Goal: Task Accomplishment & Management: Use online tool/utility

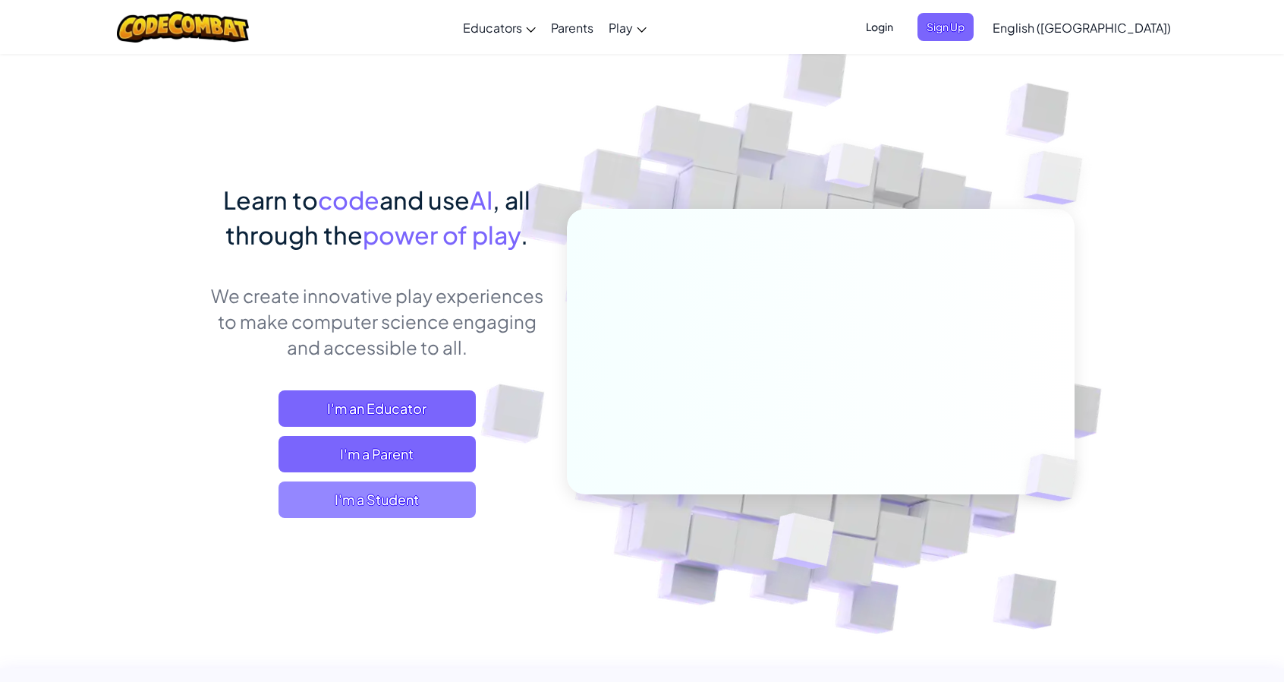
click at [448, 489] on span "I'm a Student" at bounding box center [377, 499] width 197 height 36
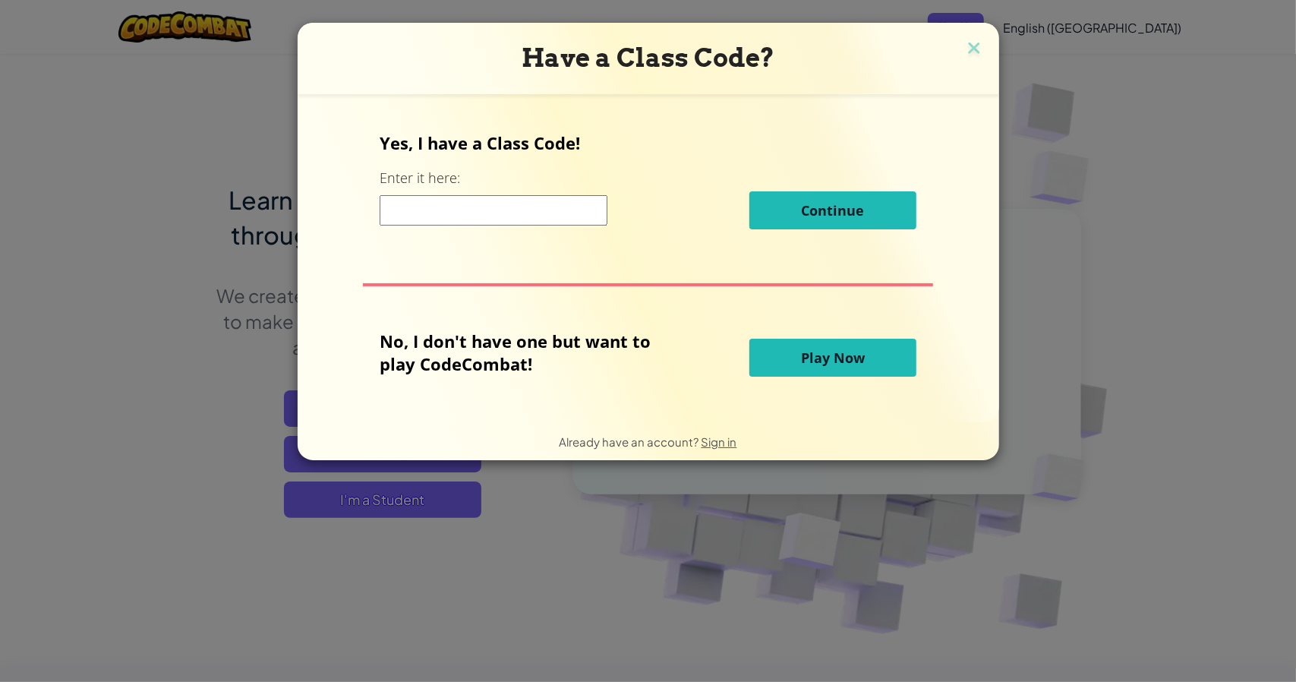
click at [549, 215] on input at bounding box center [494, 210] width 228 height 30
click at [776, 361] on button "Play Now" at bounding box center [832, 358] width 167 height 38
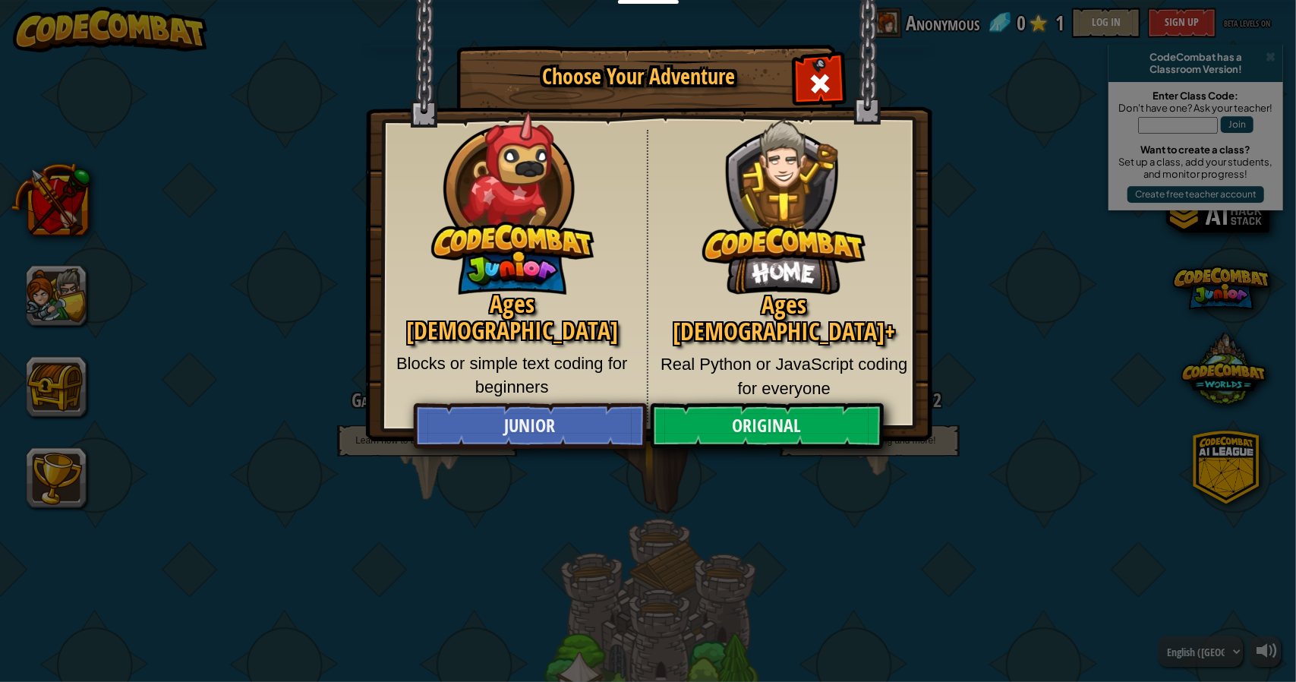
click at [569, 351] on p "Blocks or simple text coding for beginners" at bounding box center [512, 375] width 247 height 48
click at [563, 266] on img at bounding box center [512, 198] width 163 height 194
click at [551, 430] on link "Junior" at bounding box center [530, 426] width 234 height 46
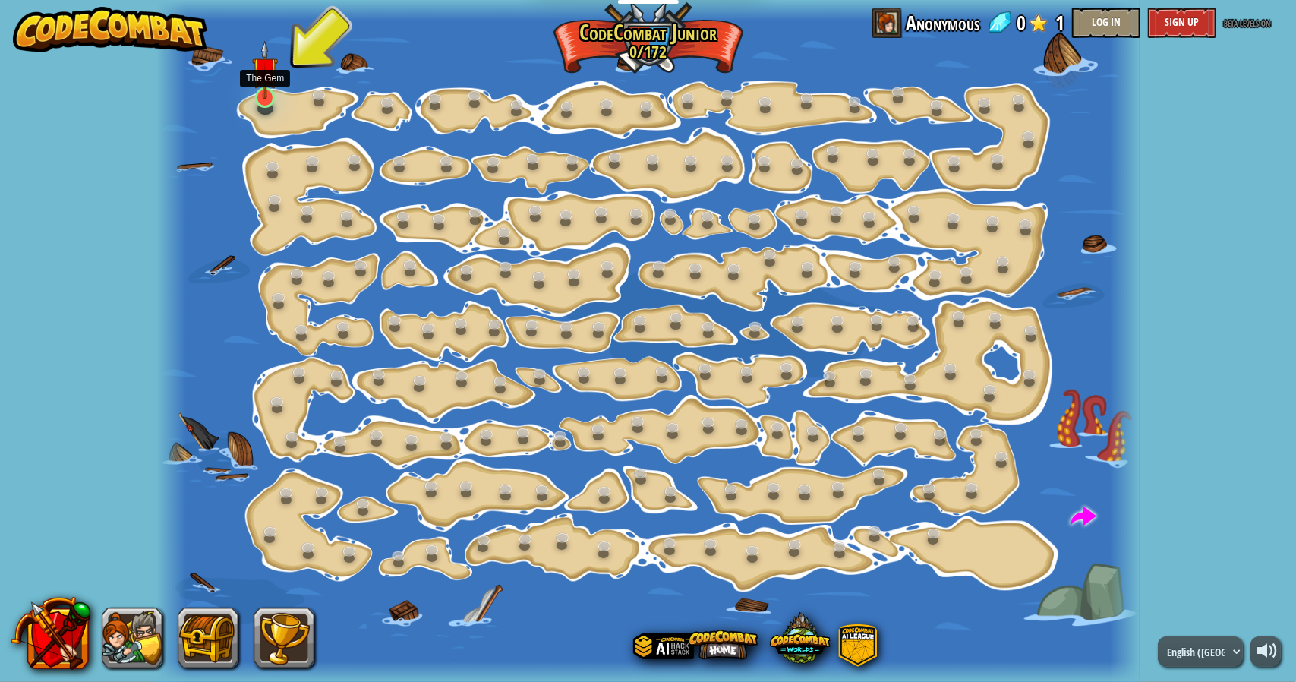
click at [263, 86] on img at bounding box center [265, 69] width 26 height 59
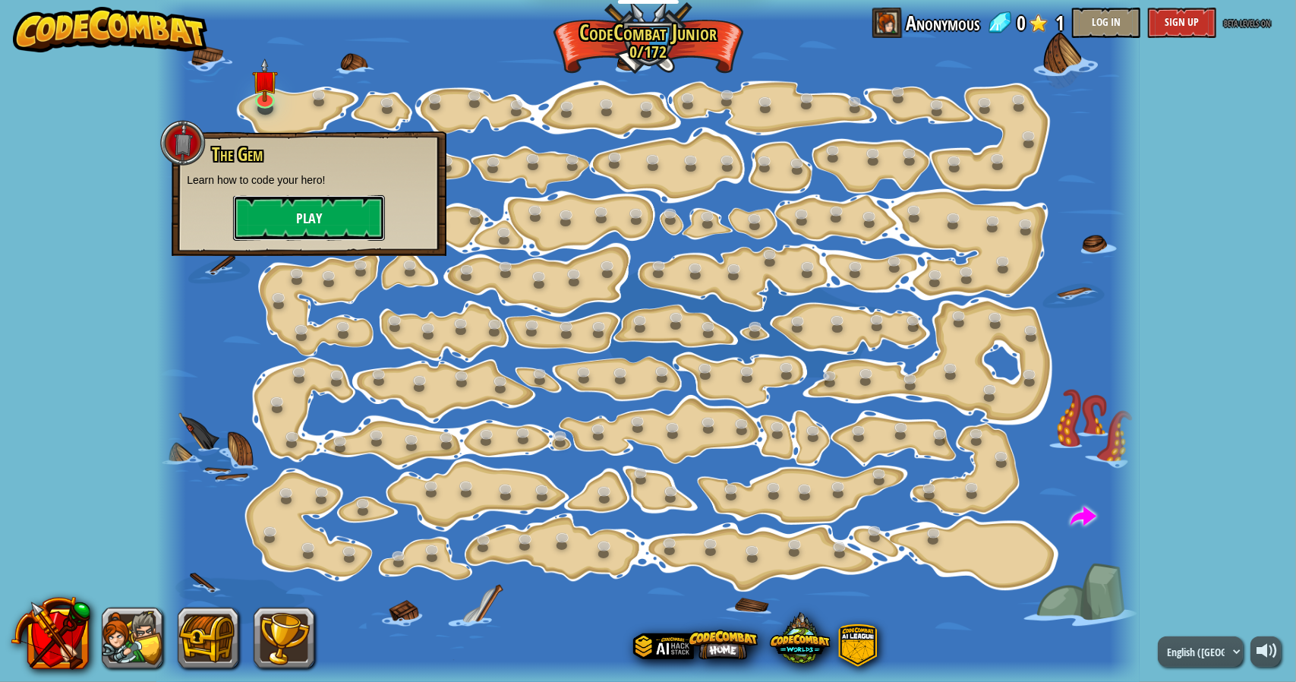
click at [335, 219] on button "Play" at bounding box center [309, 218] width 152 height 46
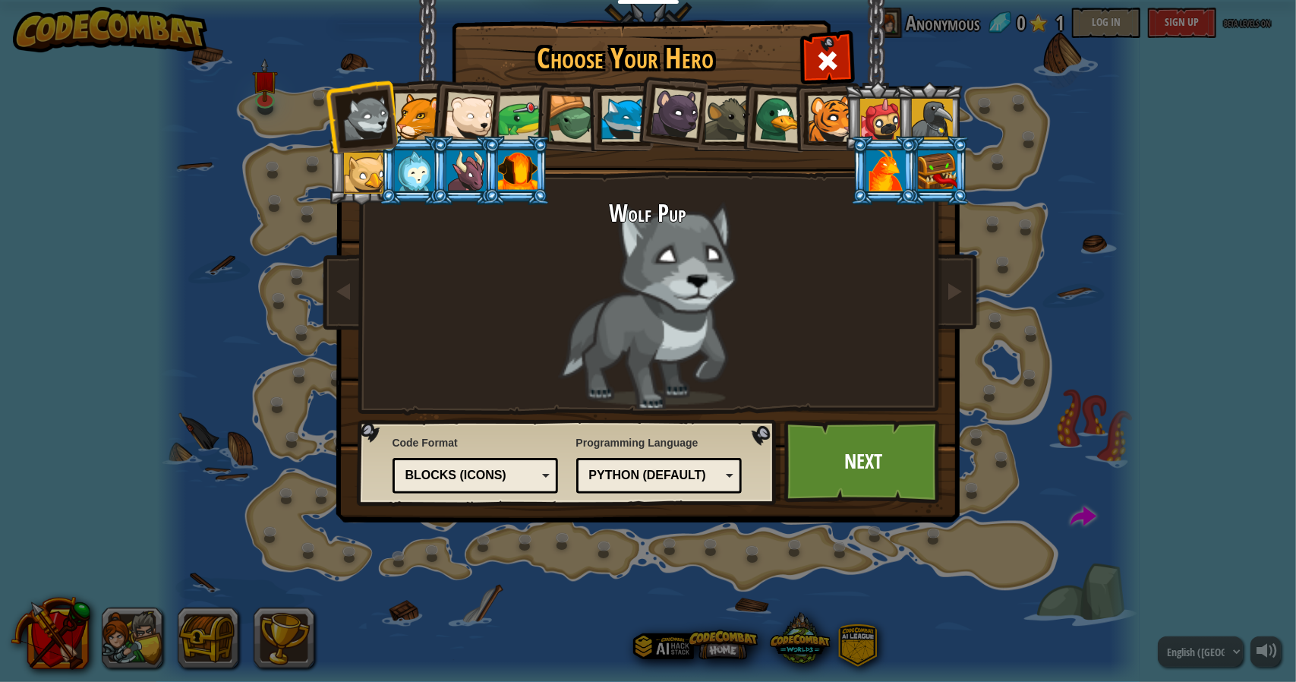
click at [897, 329] on div "Wolf Pup" at bounding box center [648, 304] width 569 height 209
click at [389, 189] on li at bounding box center [413, 170] width 68 height 69
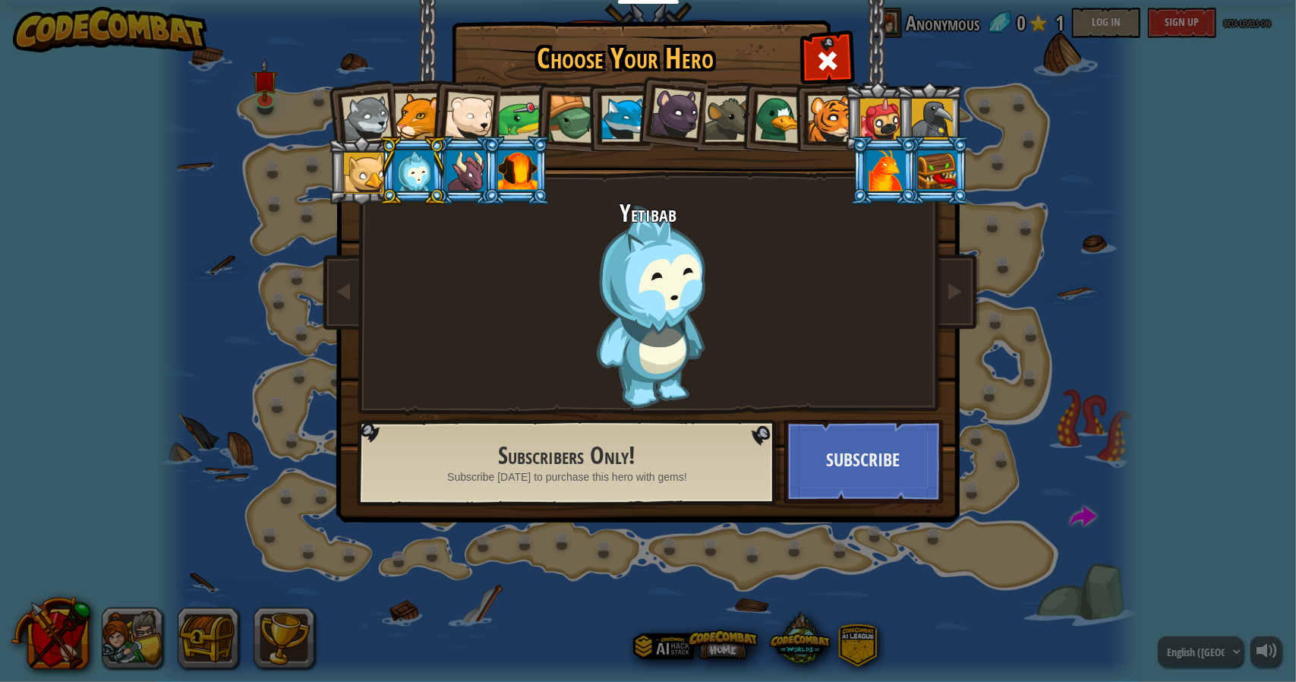
click at [362, 173] on div at bounding box center [364, 173] width 41 height 41
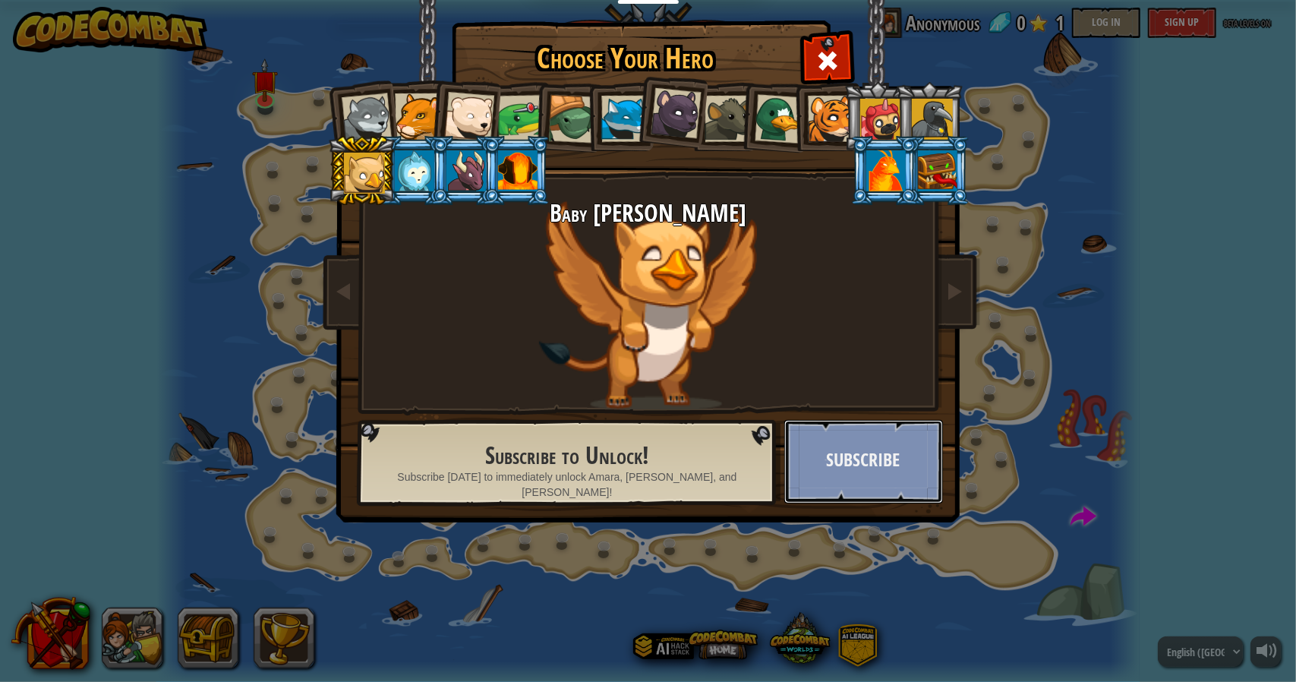
click at [885, 485] on button "Subscribe" at bounding box center [863, 462] width 159 height 84
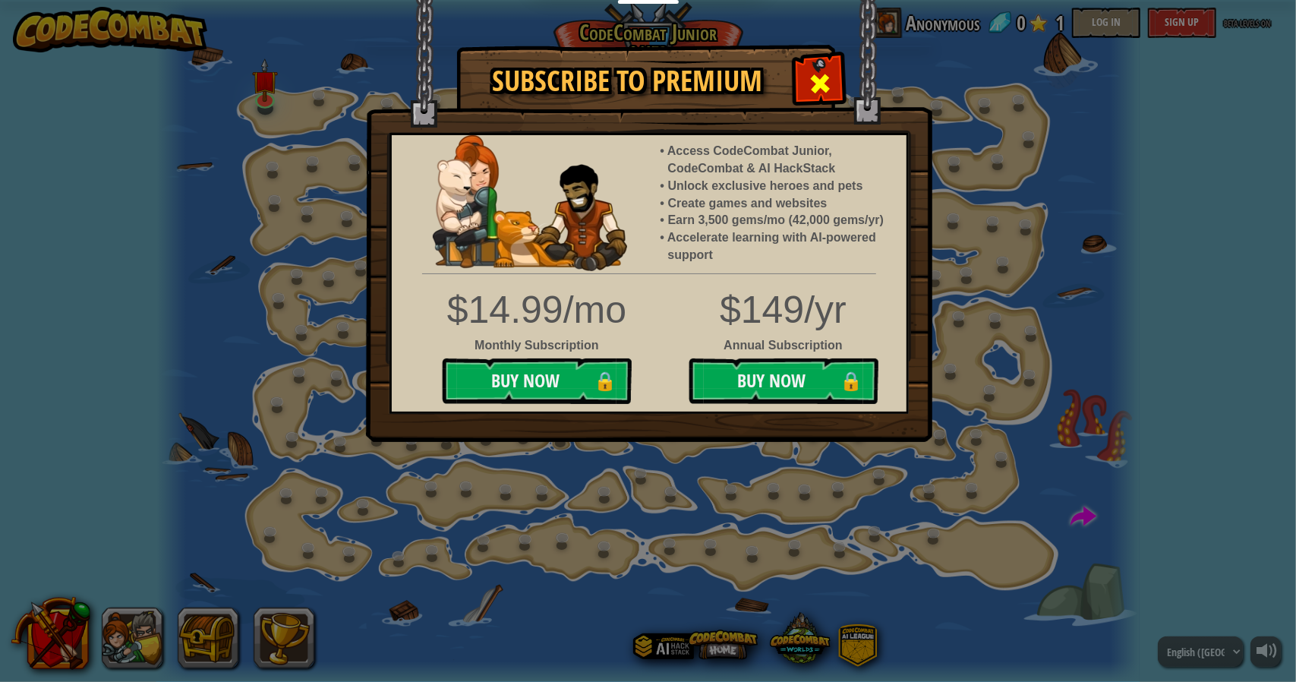
click at [834, 80] on div at bounding box center [820, 82] width 48 height 48
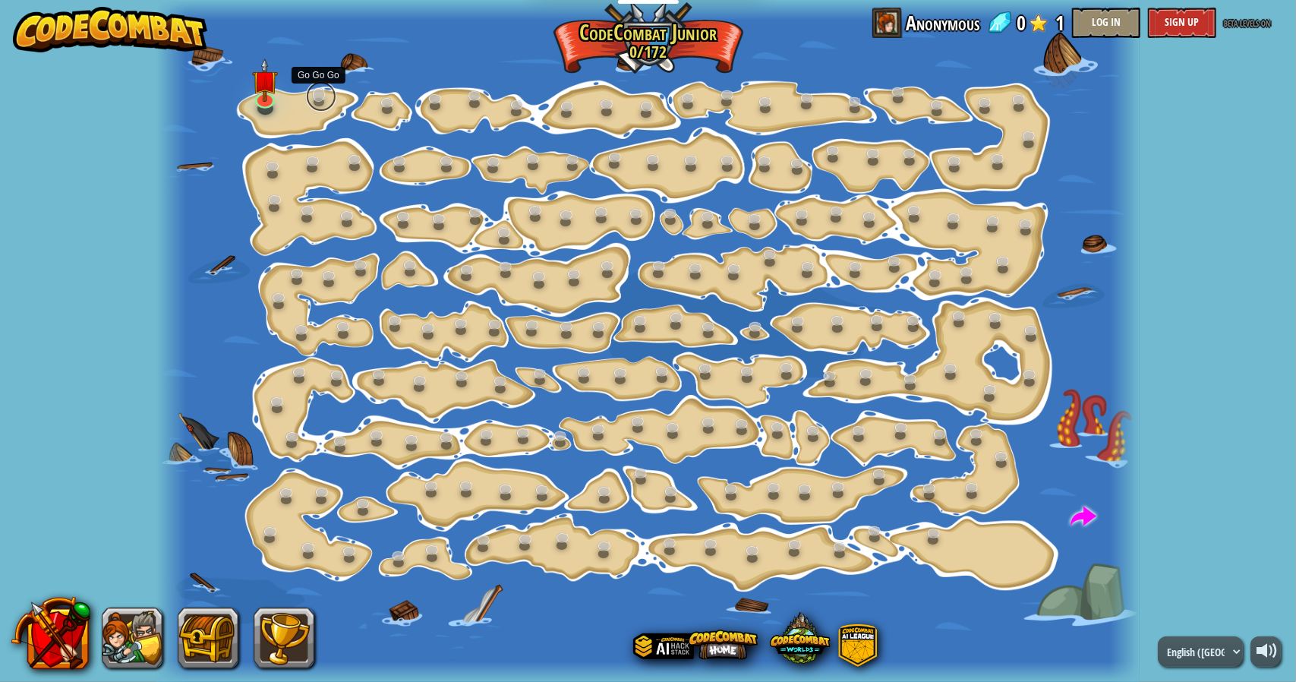
click at [319, 98] on link at bounding box center [321, 96] width 30 height 30
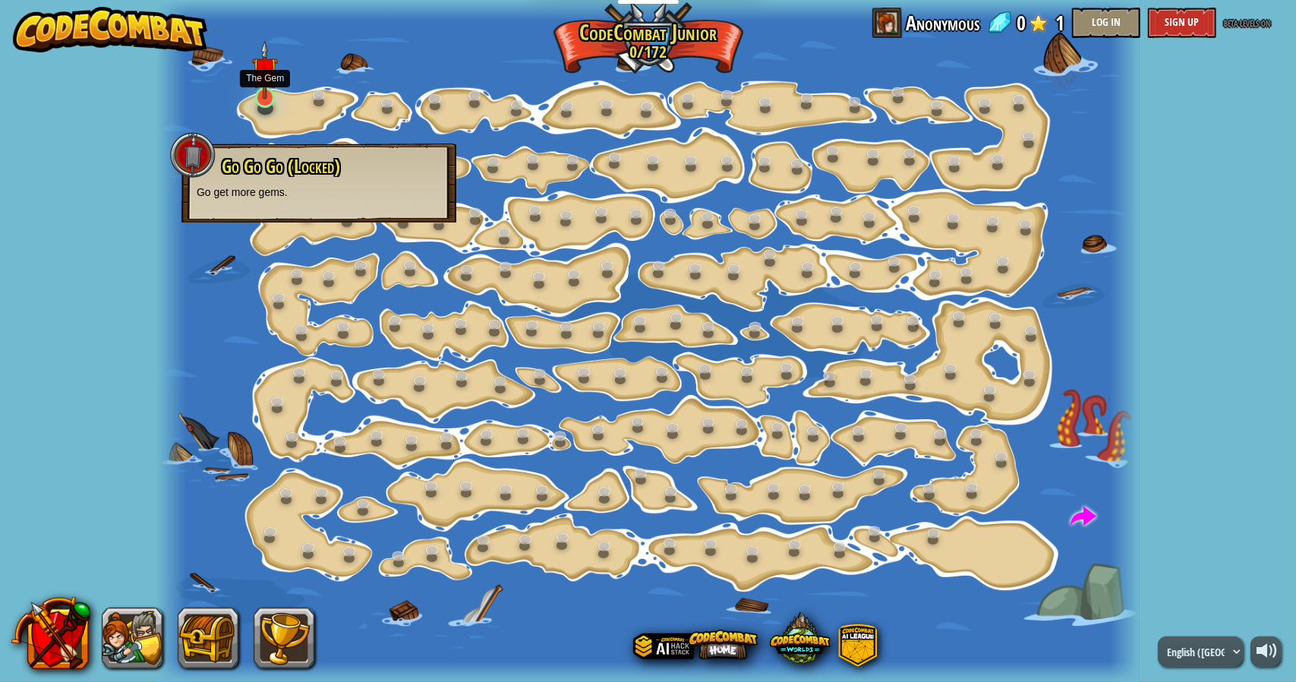
click at [261, 96] on img at bounding box center [265, 69] width 26 height 59
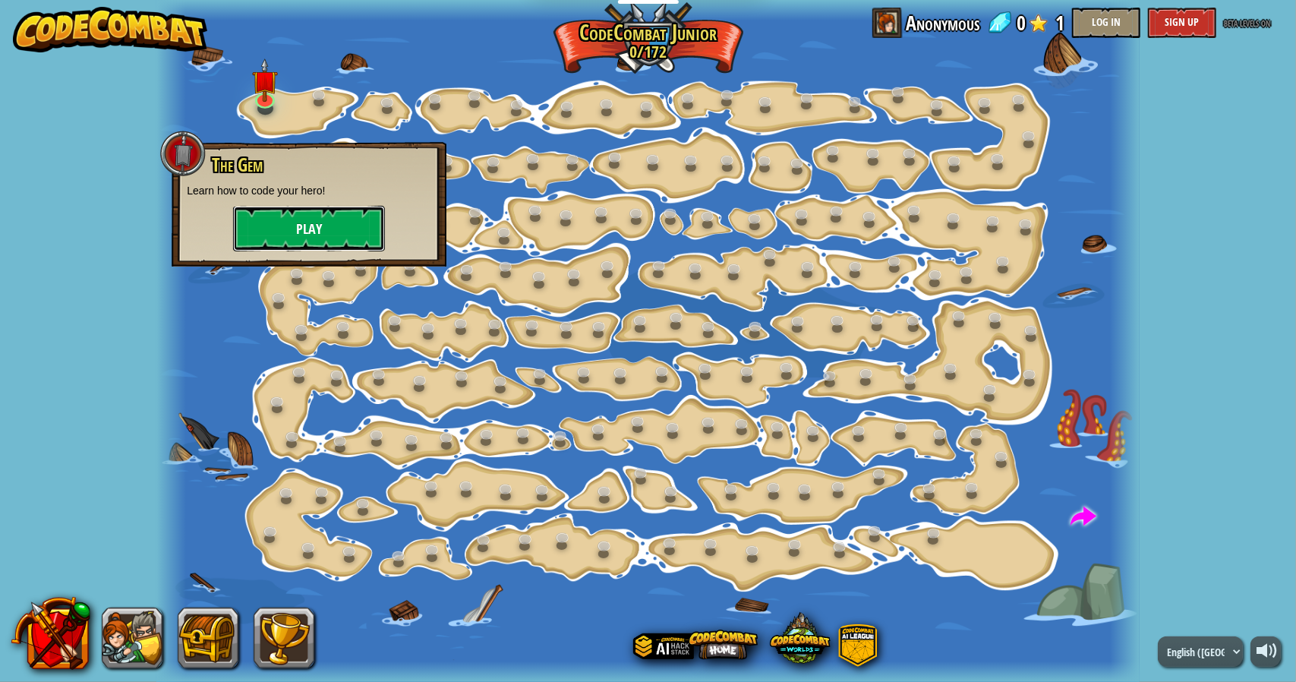
click at [278, 218] on button "Play" at bounding box center [309, 229] width 152 height 46
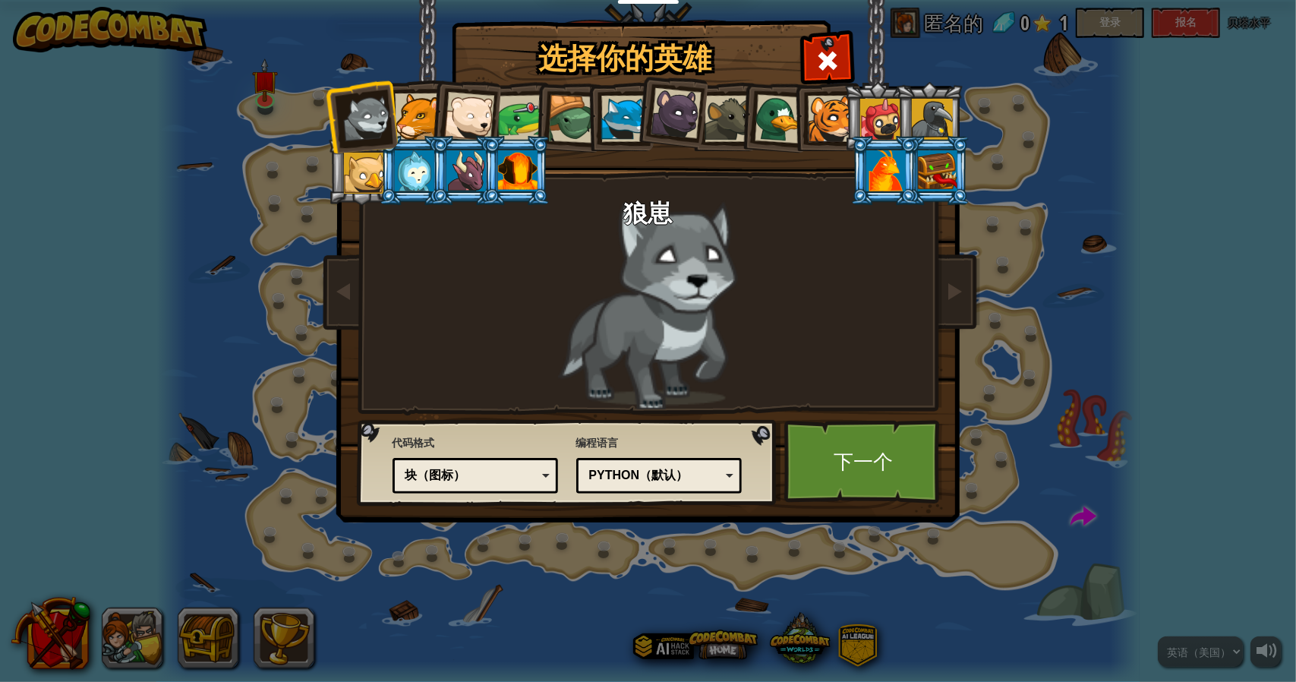
click at [802, 263] on div "狼崽" at bounding box center [648, 304] width 569 height 209
click at [859, 432] on link "下一个" at bounding box center [863, 462] width 159 height 84
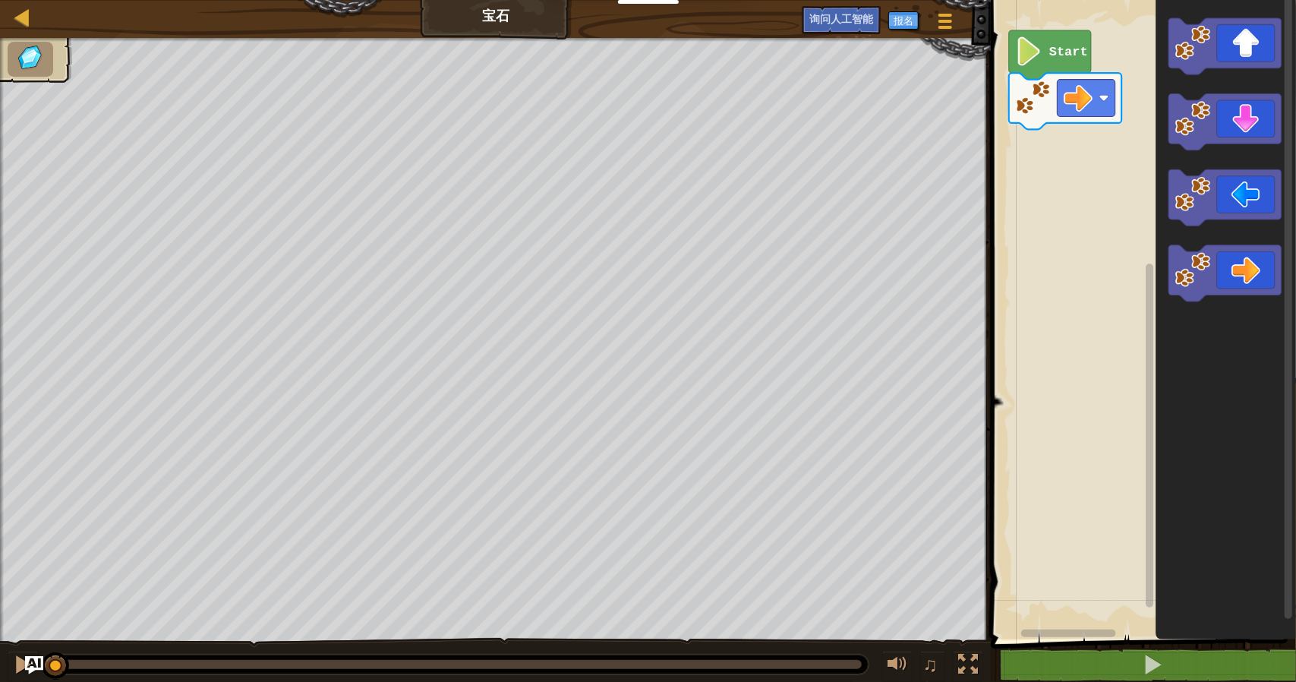
click at [1051, 59] on icon "Blockly 工作区" at bounding box center [1050, 54] width 82 height 49
click at [1250, 280] on icon "Blockly 工作区" at bounding box center [1225, 273] width 112 height 56
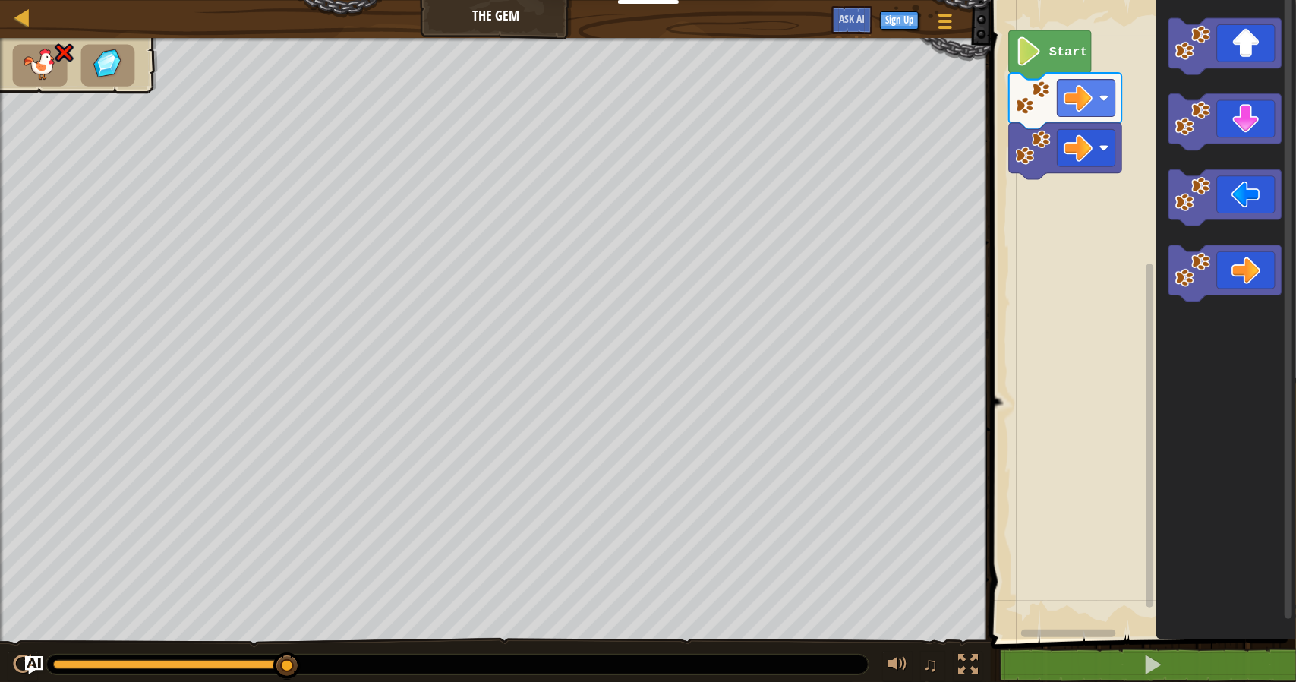
click at [1221, 387] on icon "Blockly Workspace" at bounding box center [1226, 315] width 140 height 647
click at [1233, 264] on icon "Blockly Workspace" at bounding box center [1225, 273] width 112 height 56
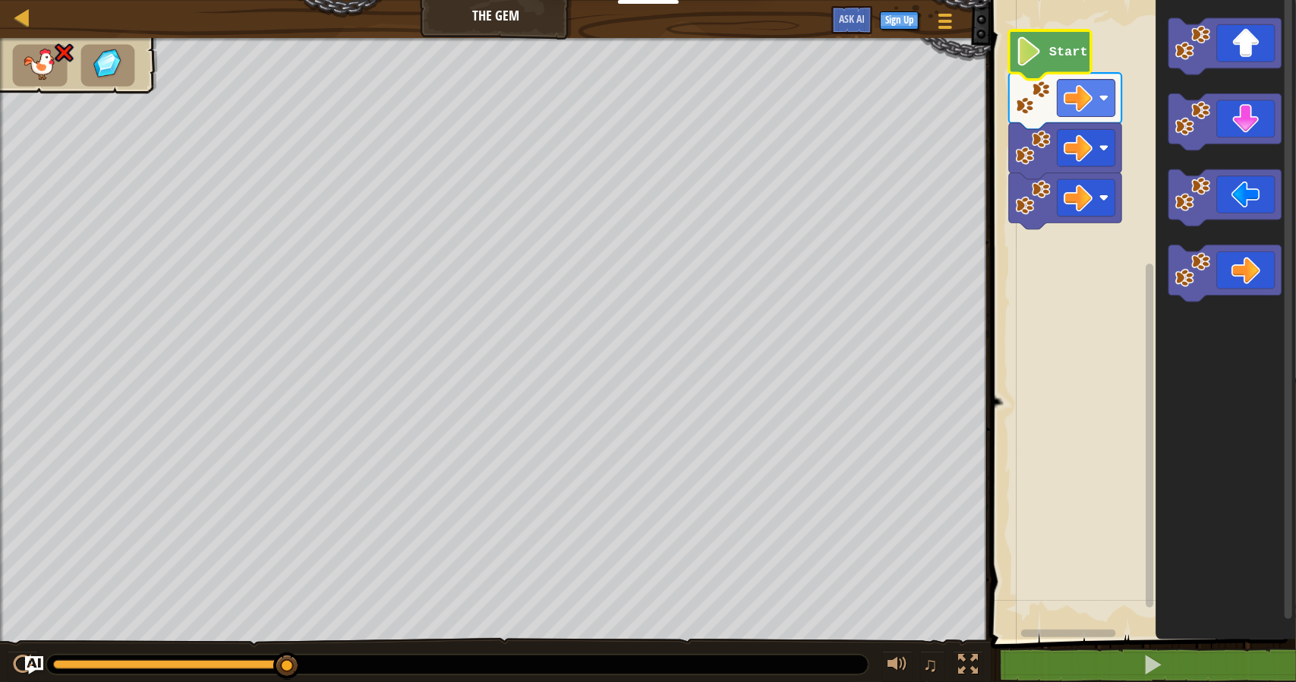
click at [1045, 58] on icon "Blockly Workspace" at bounding box center [1050, 54] width 82 height 49
click at [1057, 53] on text "Start" at bounding box center [1068, 52] width 39 height 14
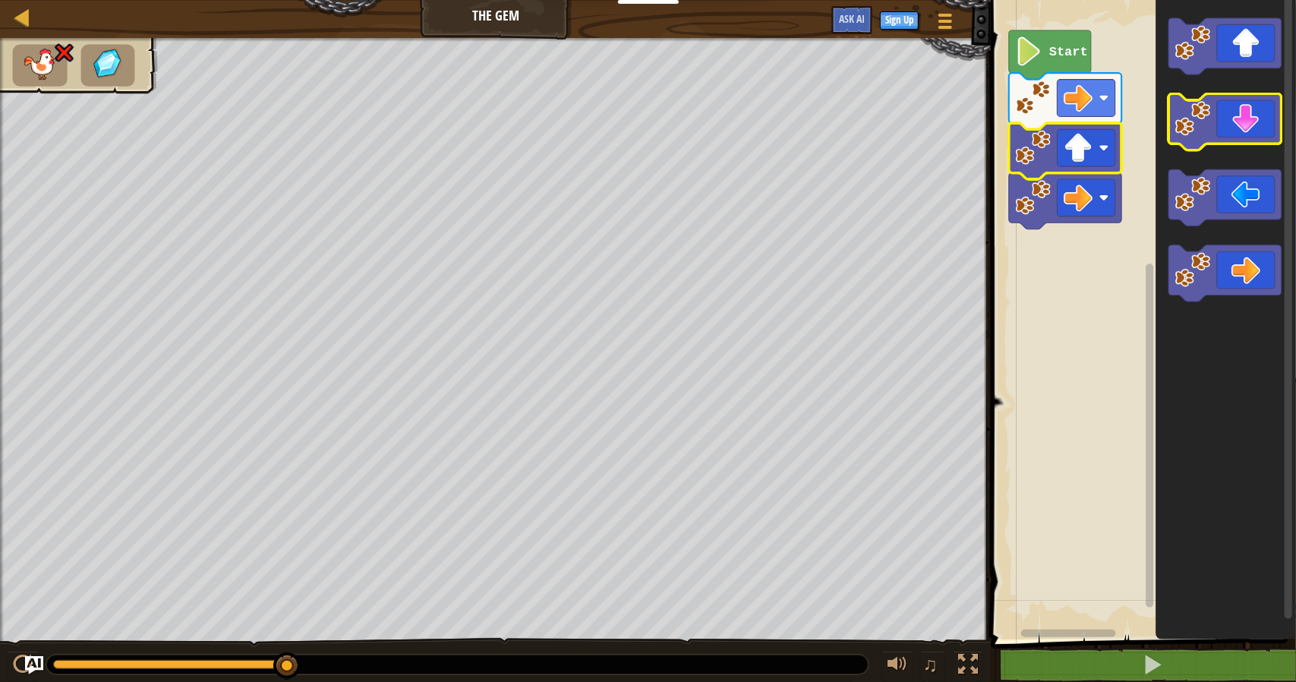
click at [1249, 131] on icon "Blockly Workspace" at bounding box center [1225, 122] width 112 height 56
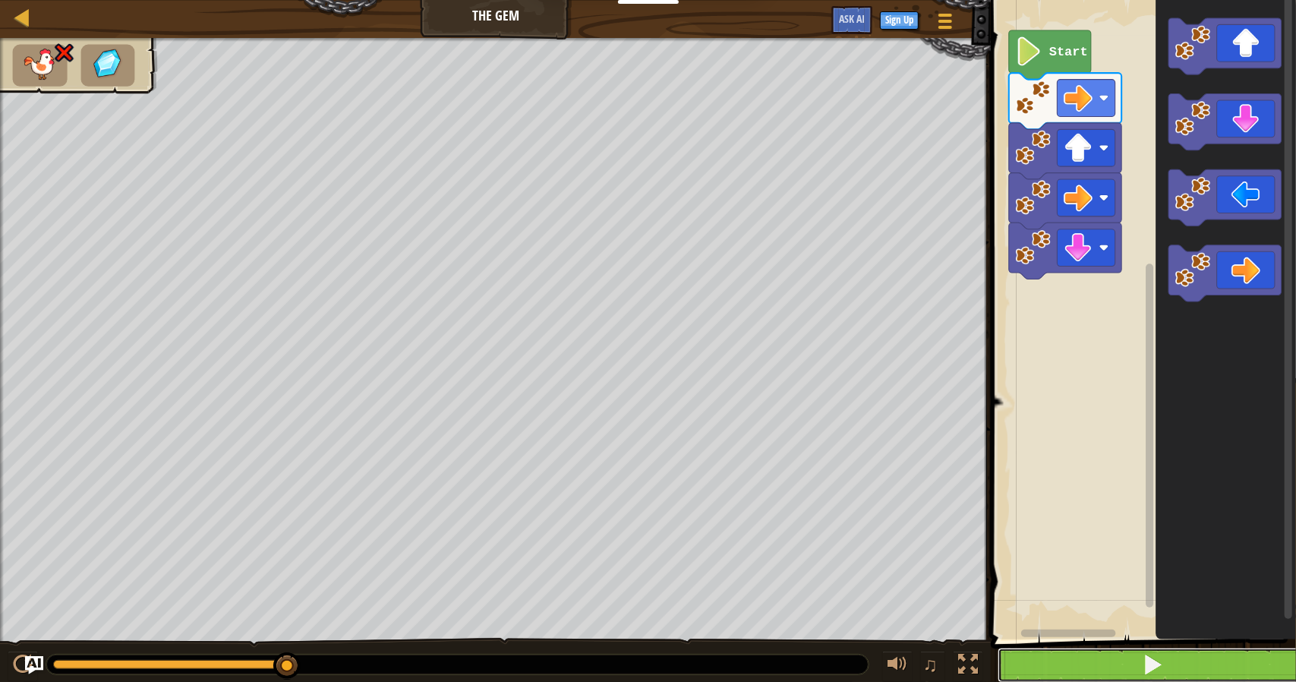
click at [1151, 667] on span at bounding box center [1152, 664] width 21 height 21
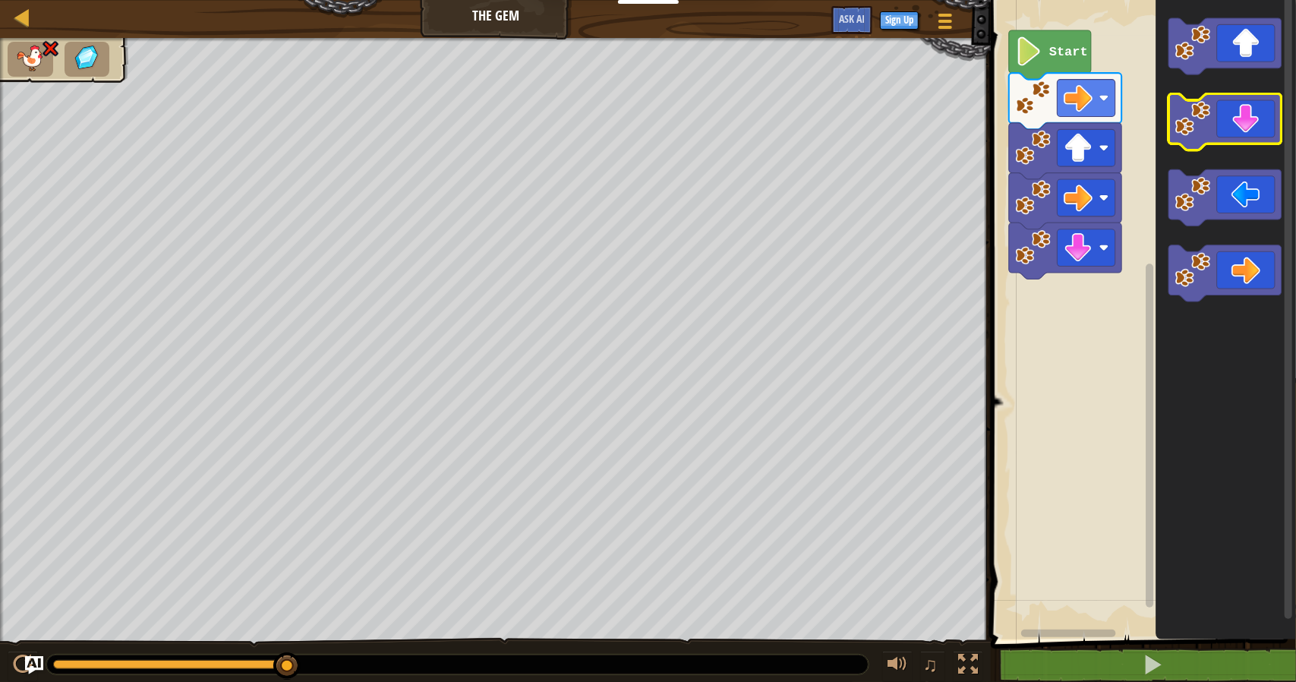
click at [1251, 131] on icon "Blockly Workspace" at bounding box center [1225, 122] width 112 height 56
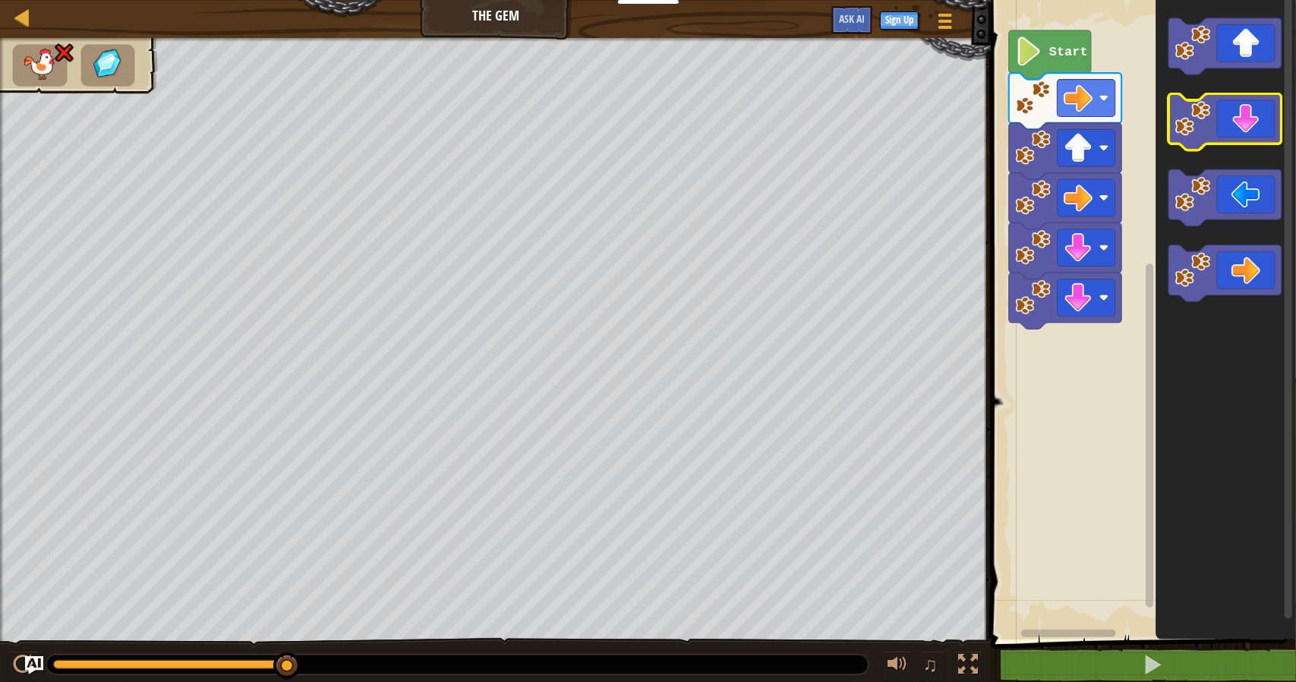
click at [1251, 131] on icon "Blockly Workspace" at bounding box center [1225, 122] width 112 height 56
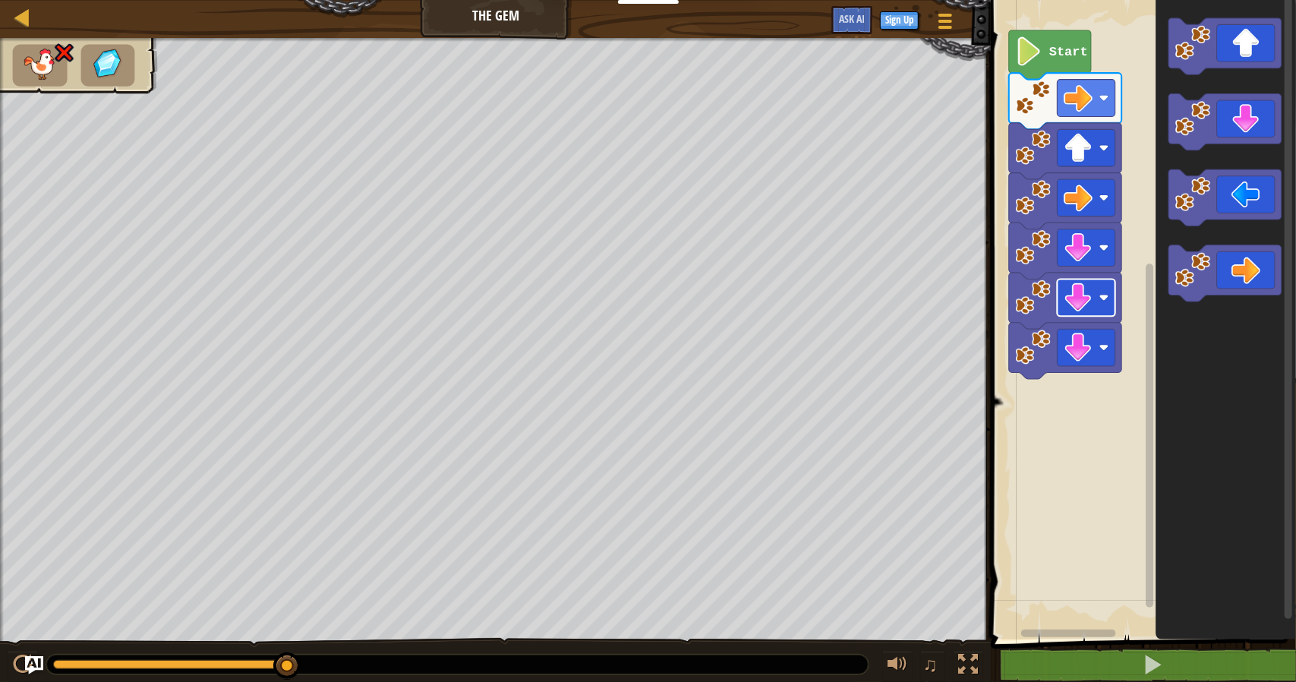
click at [1078, 303] on image "Blockly Workspace" at bounding box center [1078, 297] width 29 height 29
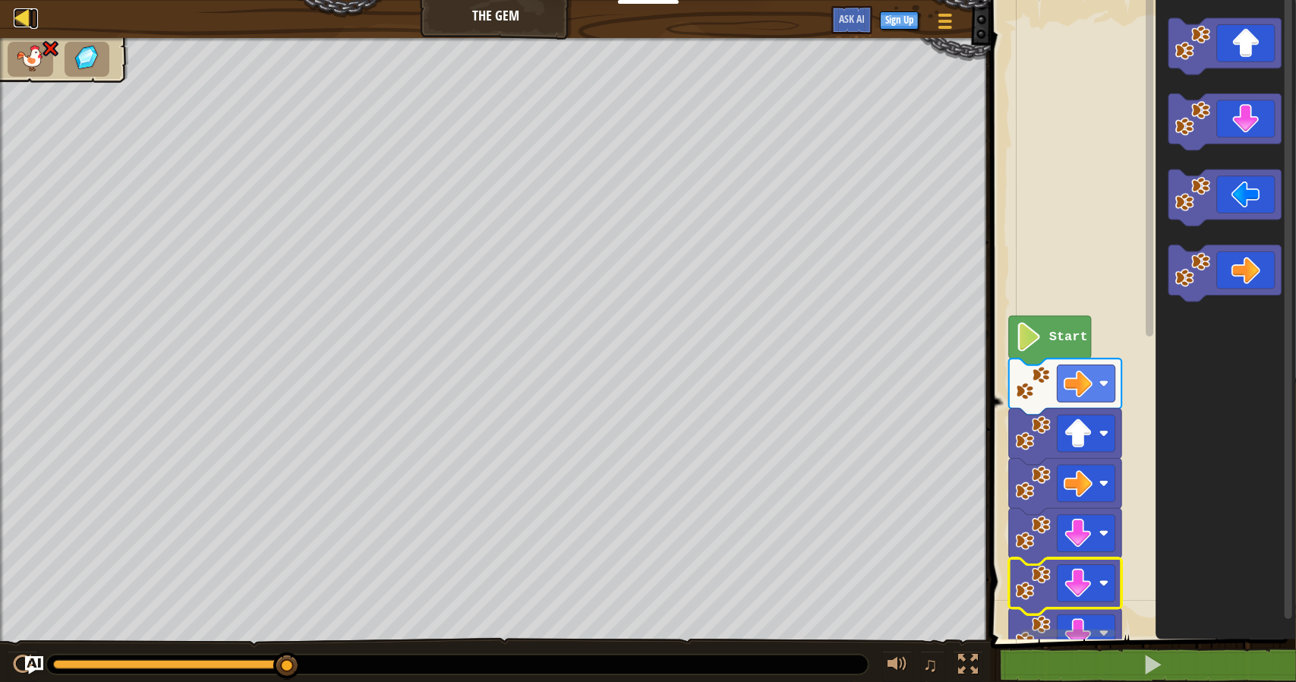
click at [27, 19] on div at bounding box center [23, 17] width 19 height 19
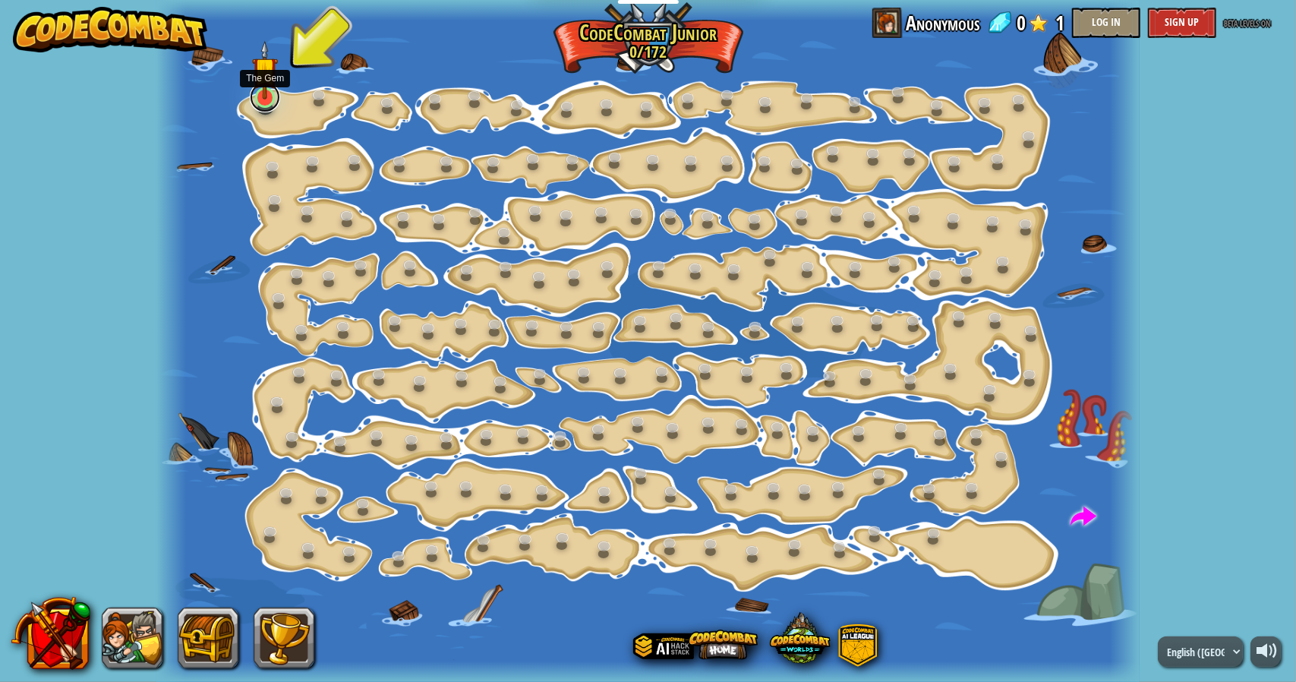
click at [267, 100] on link at bounding box center [265, 97] width 30 height 30
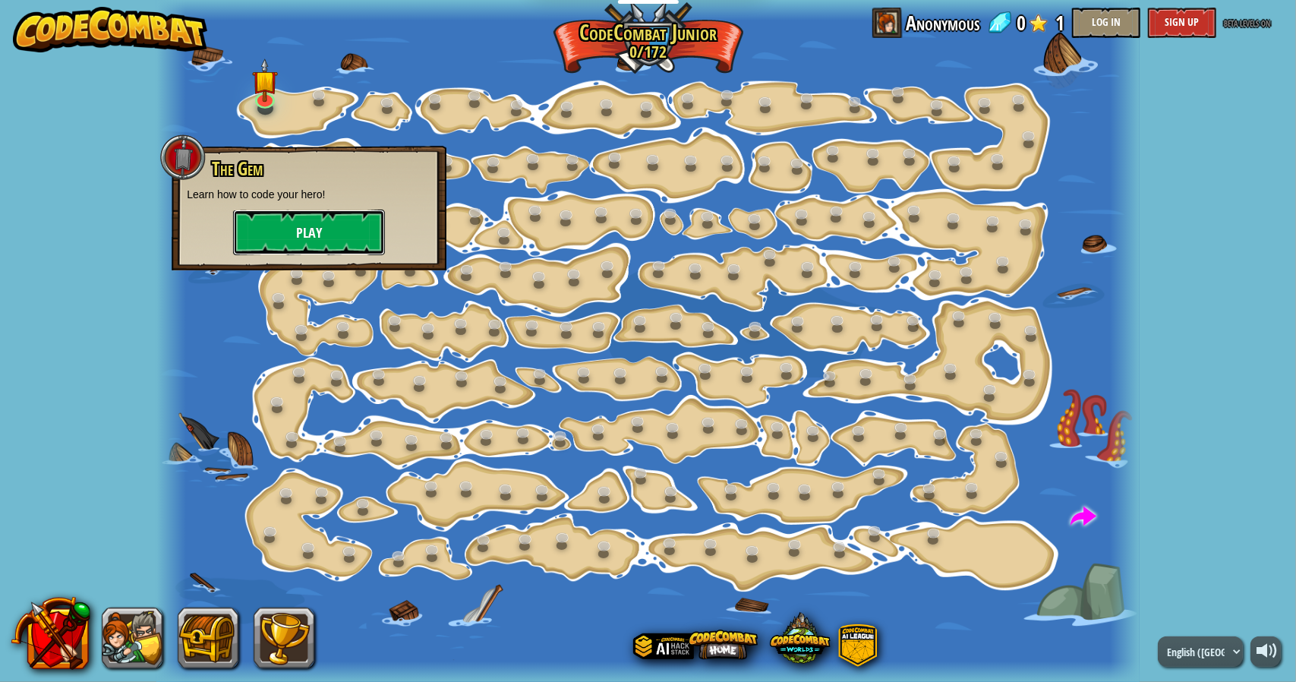
click at [278, 235] on button "Play" at bounding box center [309, 233] width 152 height 46
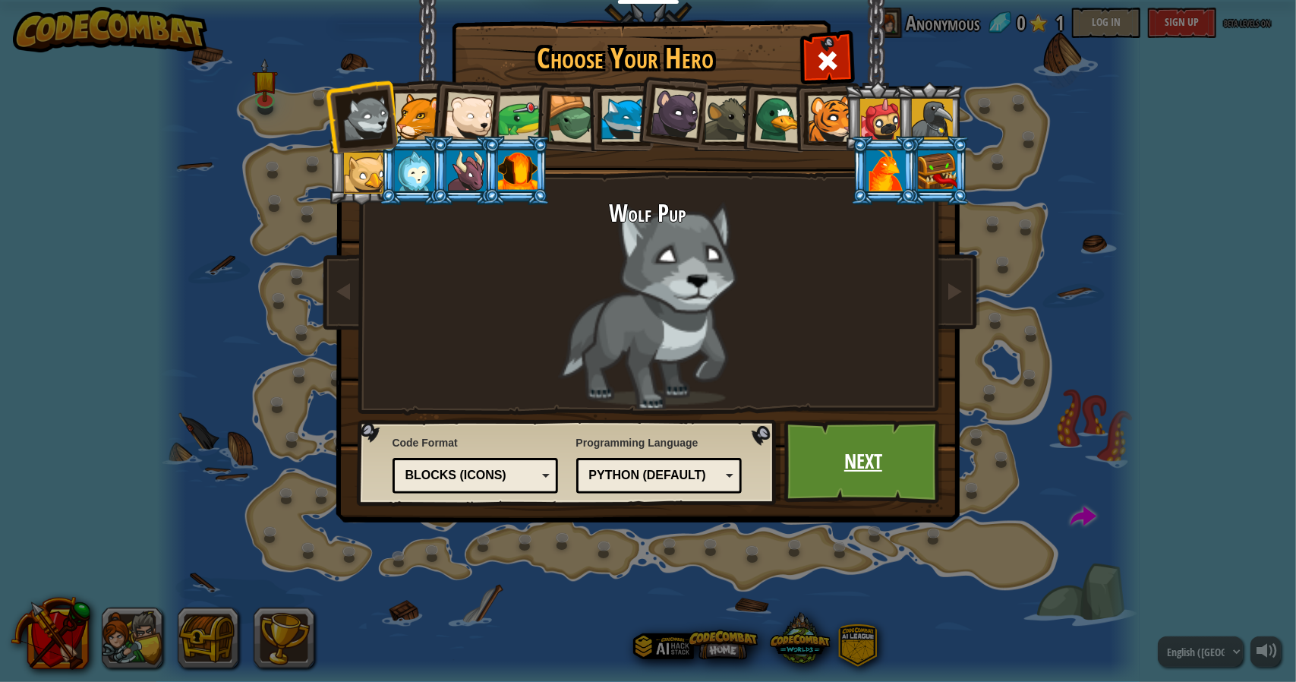
click at [858, 450] on link "Next" at bounding box center [863, 462] width 159 height 84
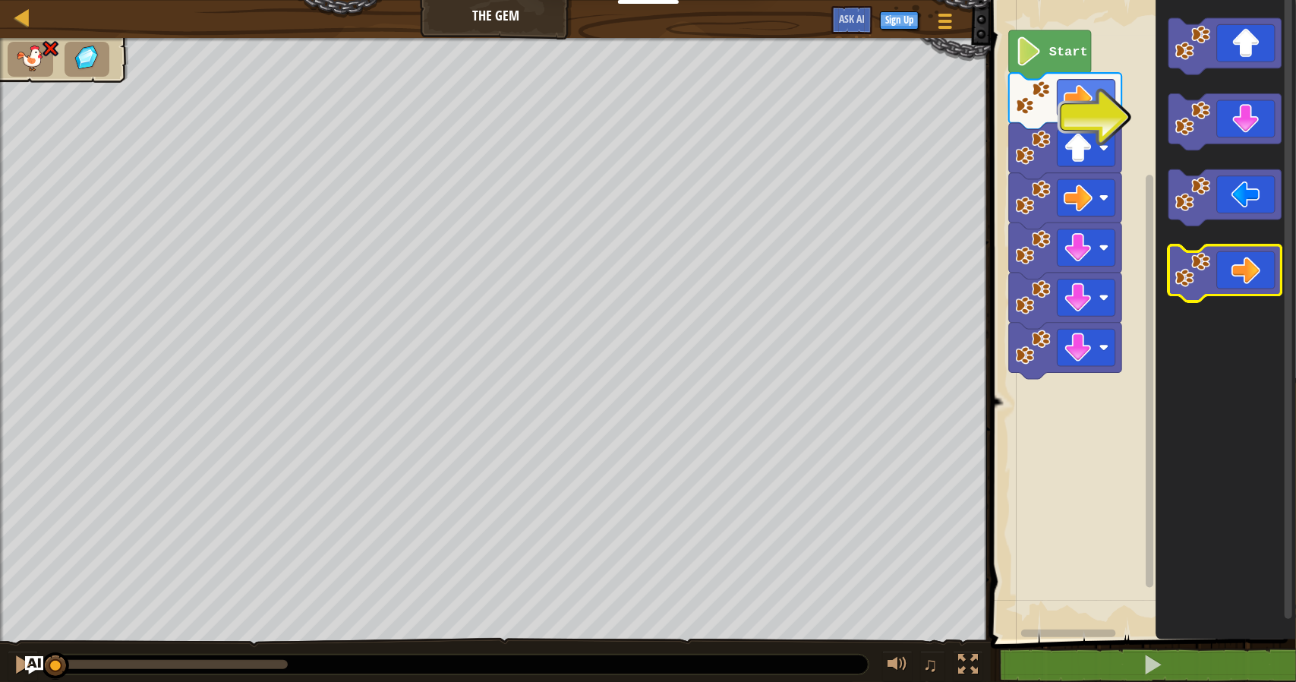
click at [1249, 276] on icon "Blockly Workspace" at bounding box center [1225, 273] width 112 height 56
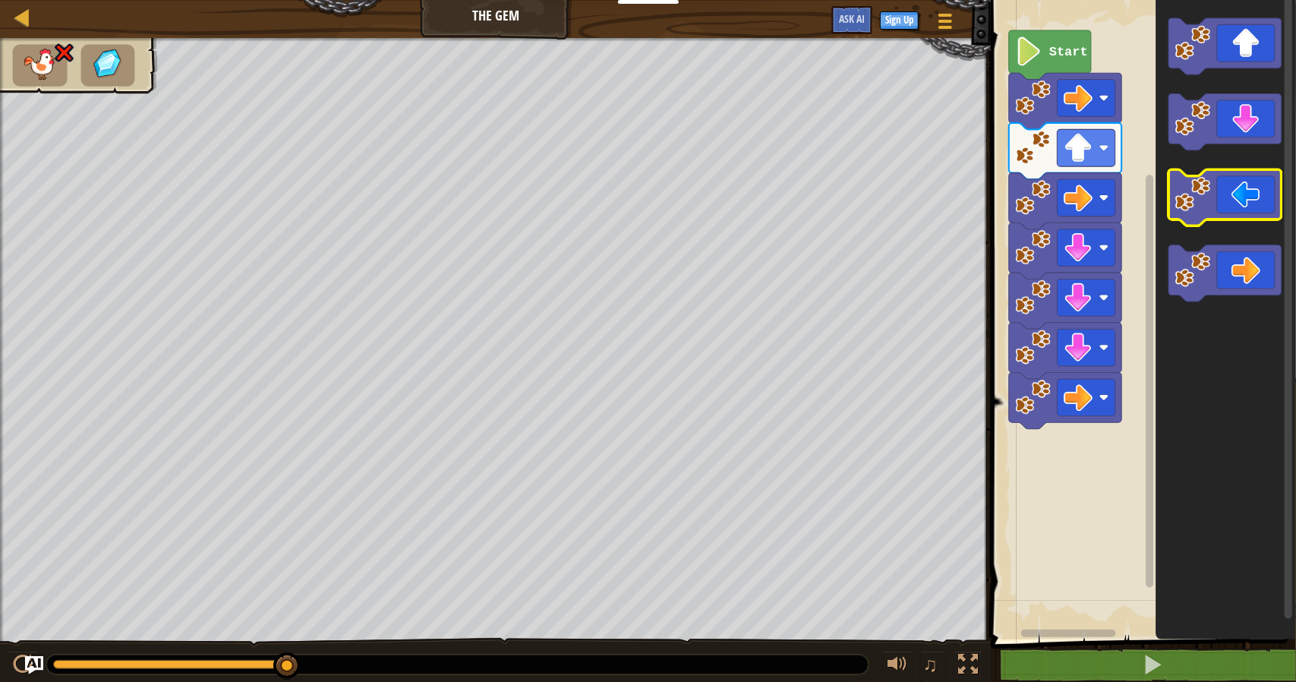
click at [1254, 195] on icon "Blockly Workspace" at bounding box center [1225, 197] width 112 height 56
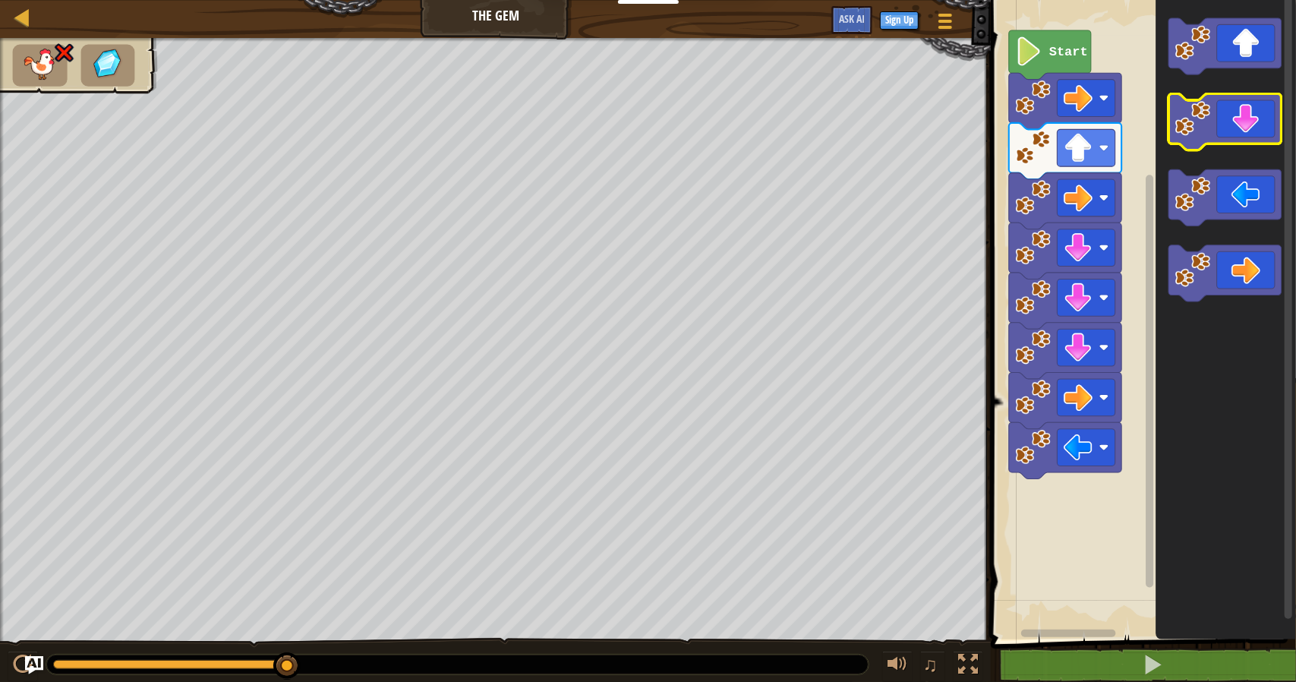
click at [1256, 133] on icon "Blockly Workspace" at bounding box center [1225, 122] width 112 height 56
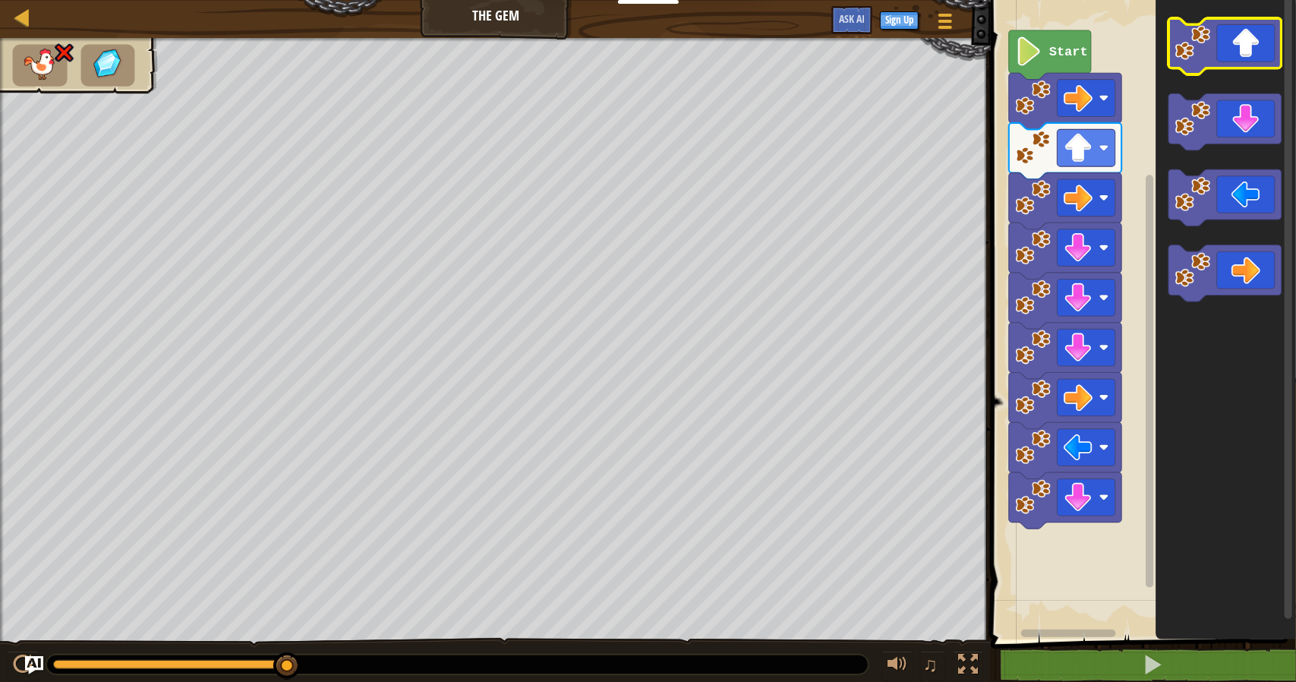
click at [1256, 59] on icon "Blockly Workspace" at bounding box center [1225, 46] width 112 height 56
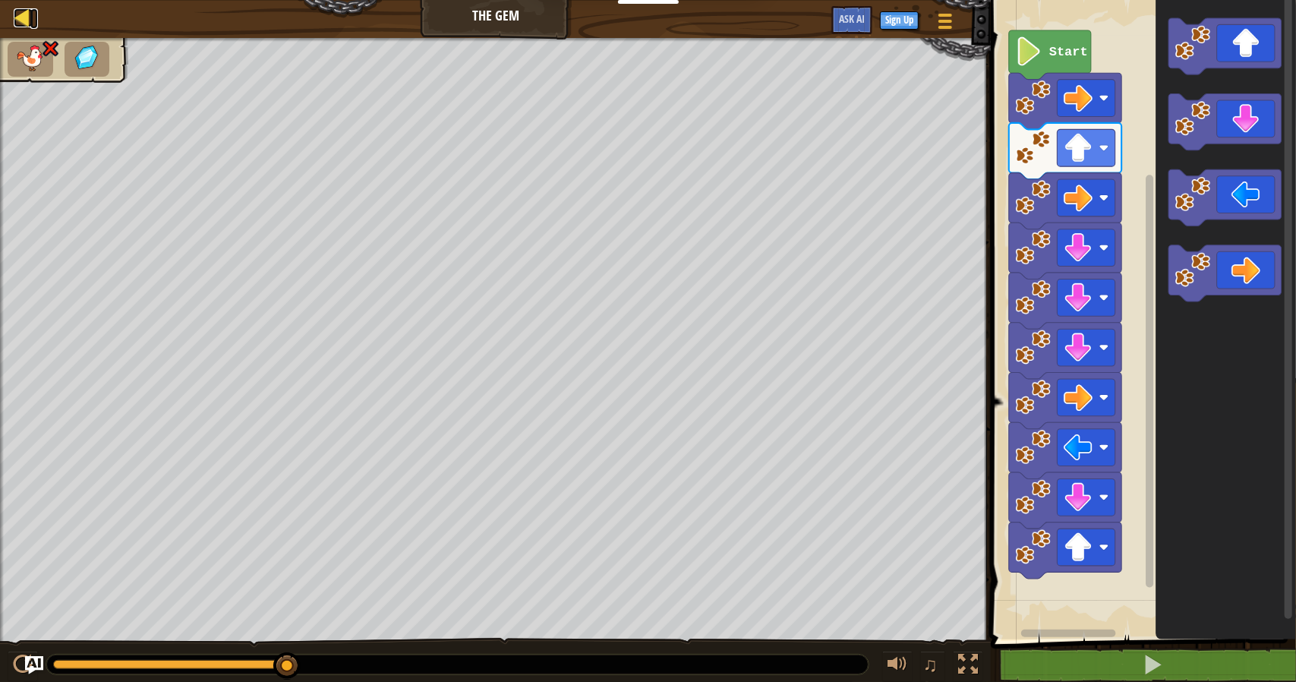
click at [14, 17] on div at bounding box center [23, 17] width 19 height 19
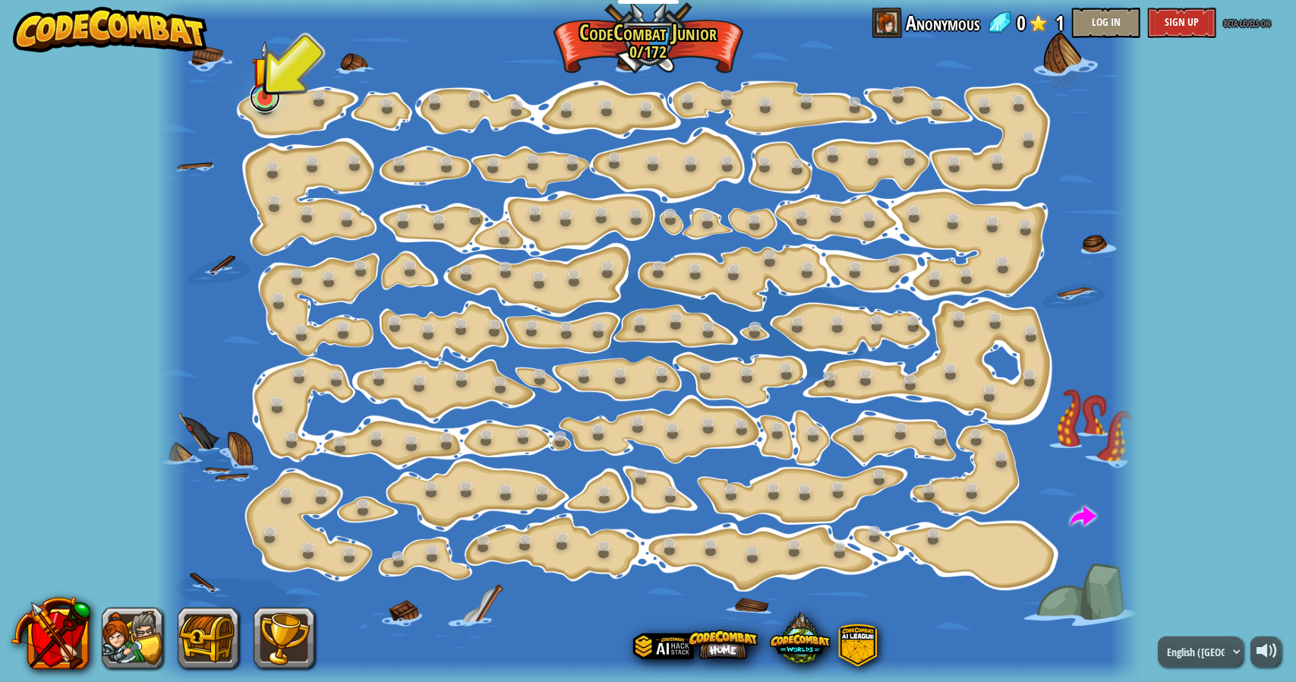
click at [271, 104] on link at bounding box center [265, 97] width 30 height 30
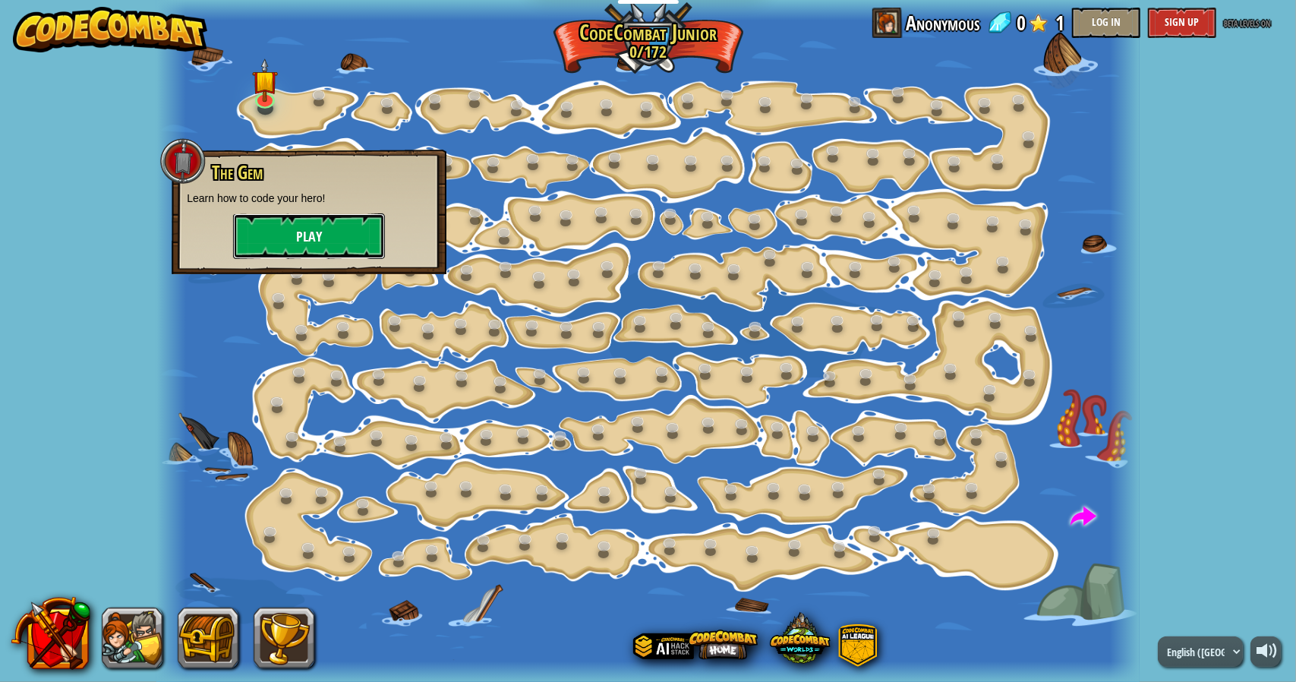
click at [288, 222] on button "Play" at bounding box center [309, 236] width 152 height 46
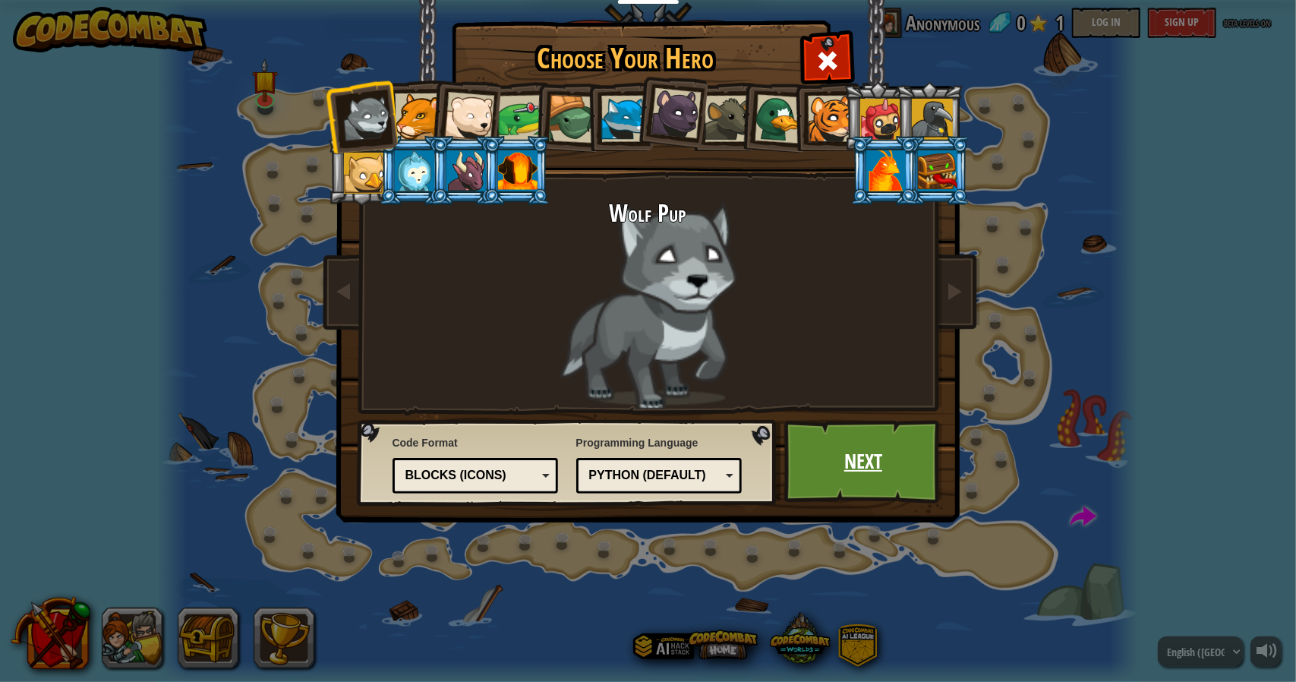
click at [829, 436] on link "Next" at bounding box center [863, 462] width 159 height 84
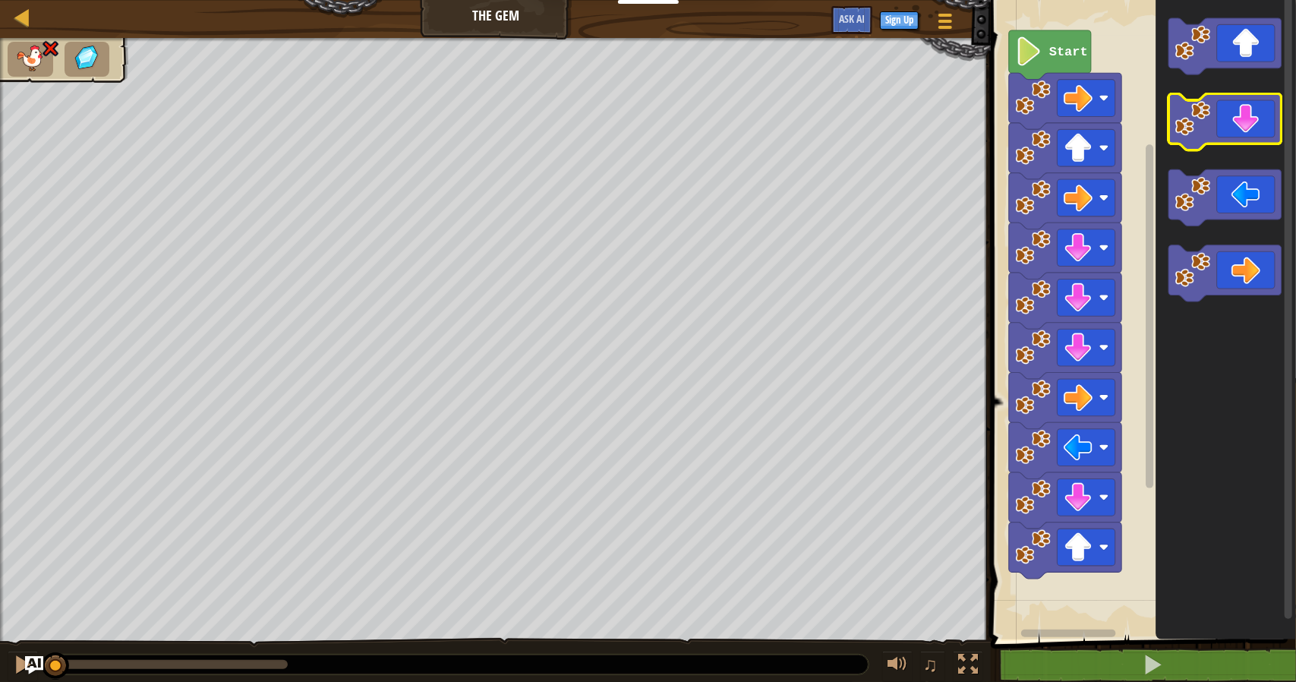
click at [1259, 134] on icon "Blockly Workspace" at bounding box center [1225, 122] width 112 height 56
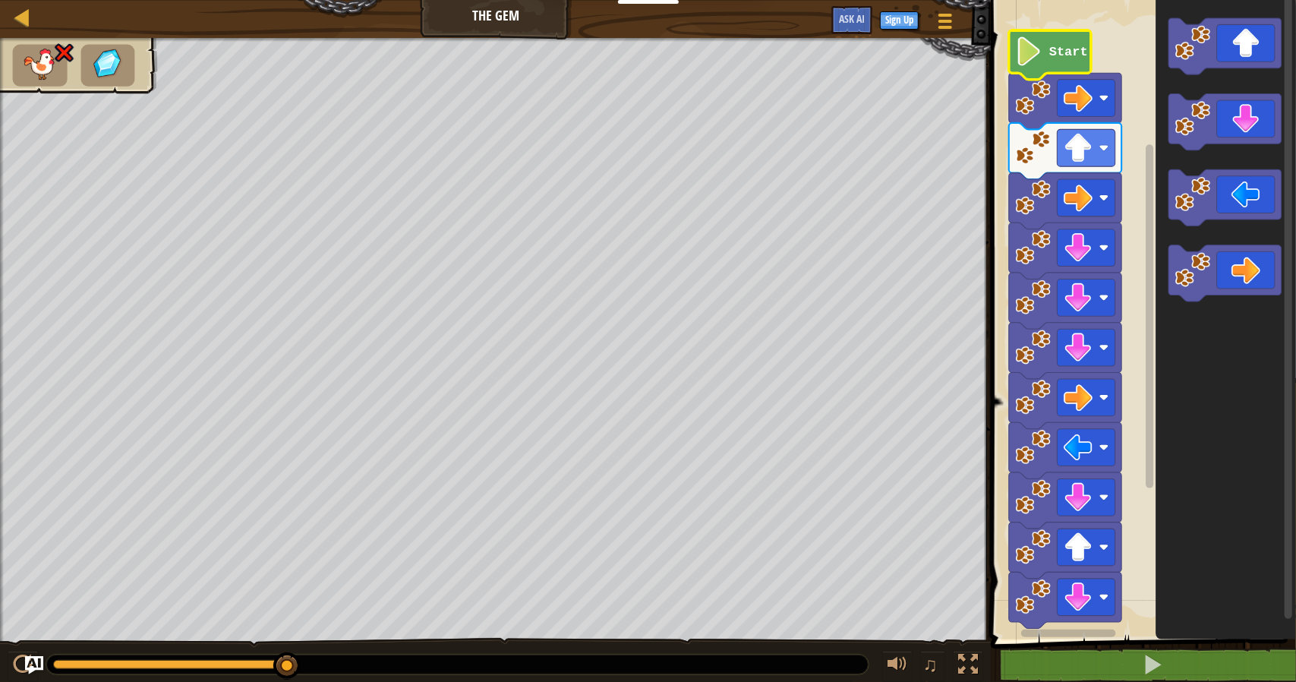
click at [1051, 70] on icon "Blockly Workspace" at bounding box center [1050, 54] width 82 height 49
click at [1032, 58] on image "Blockly Workspace" at bounding box center [1029, 50] width 27 height 29
click at [1230, 273] on icon "Blockly Workspace" at bounding box center [1225, 273] width 112 height 56
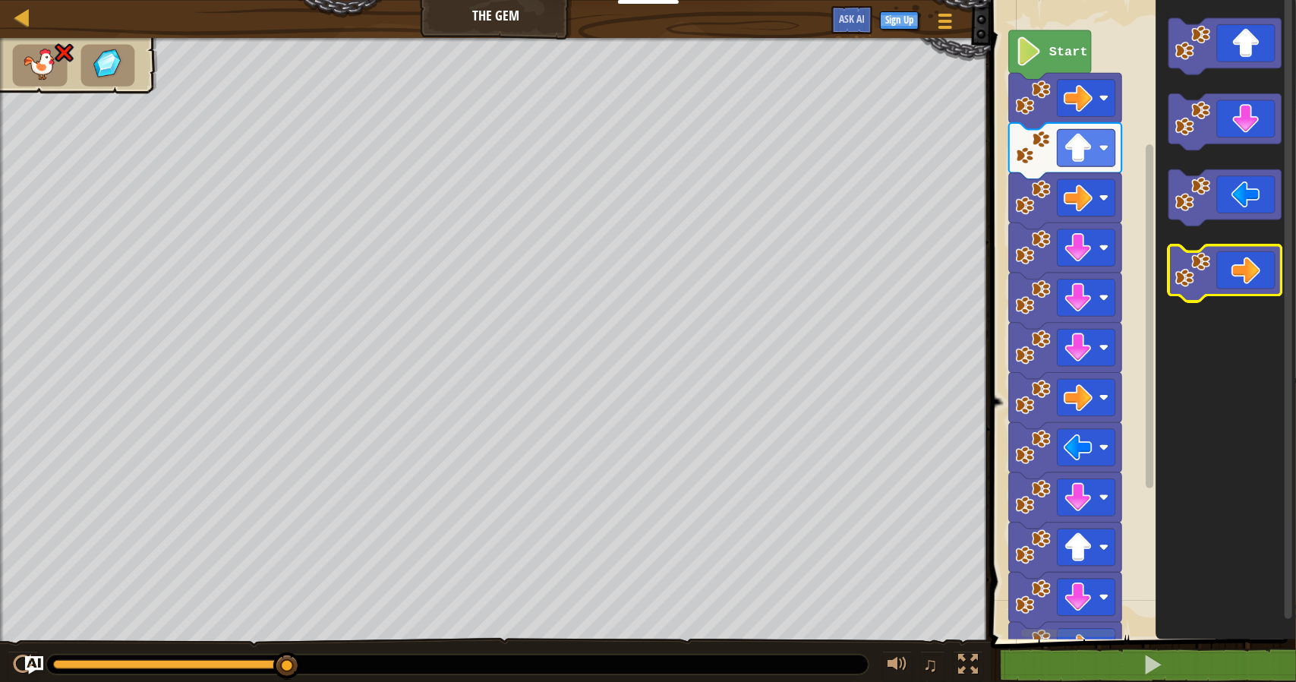
click at [1229, 273] on icon "Blockly Workspace" at bounding box center [1225, 273] width 112 height 56
click at [1239, 136] on icon "Blockly Workspace" at bounding box center [1225, 122] width 112 height 56
click at [1236, 128] on icon "Blockly Workspace" at bounding box center [1225, 122] width 112 height 56
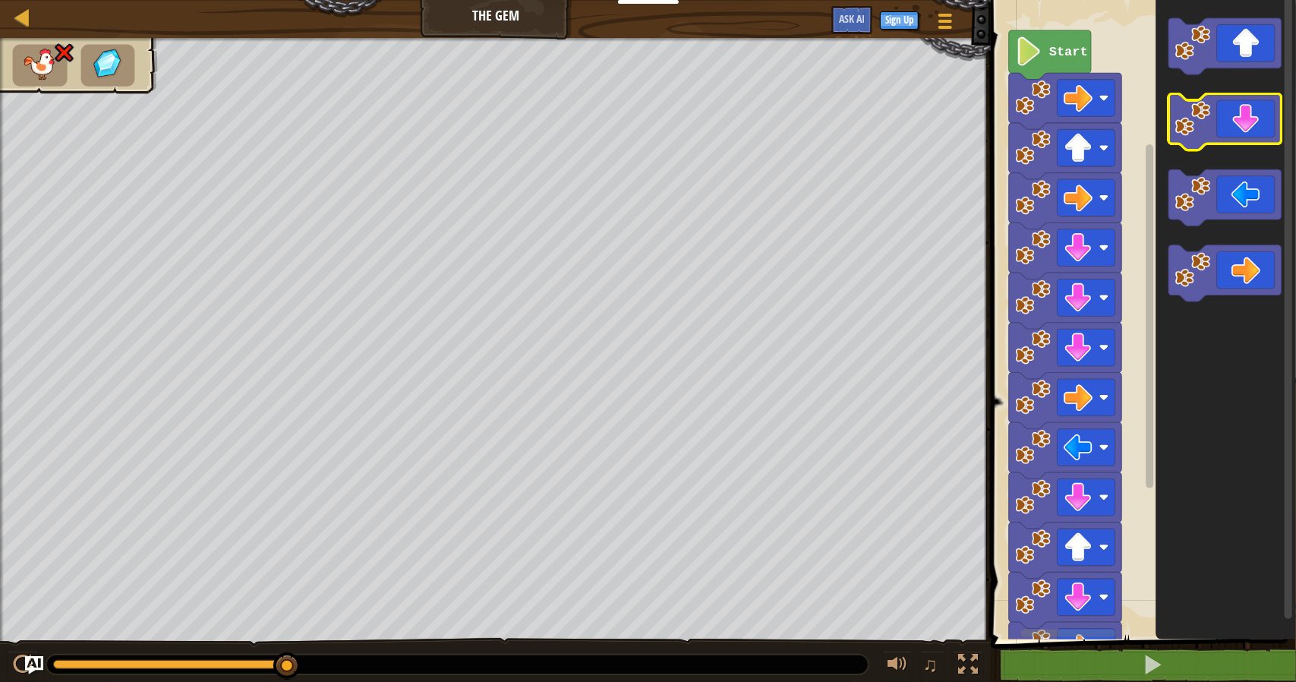
click at [1236, 128] on icon "Blockly Workspace" at bounding box center [1225, 122] width 112 height 56
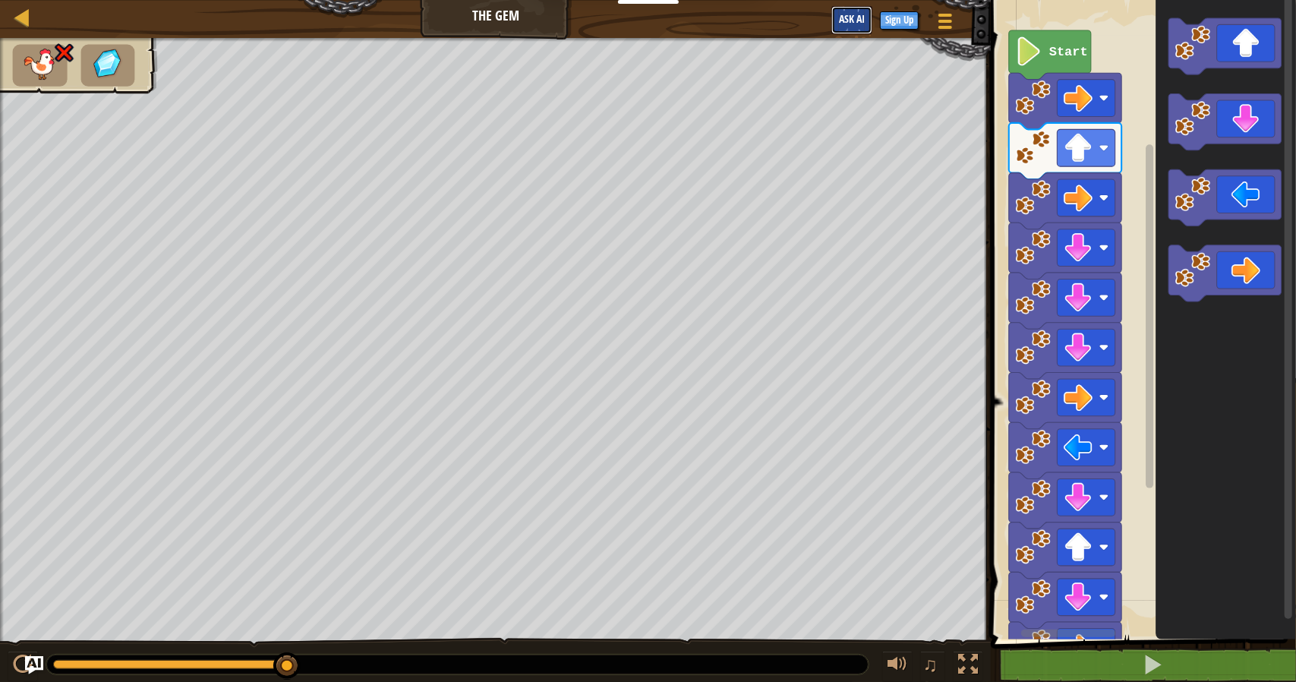
click at [865, 24] on button "Ask AI" at bounding box center [851, 20] width 41 height 28
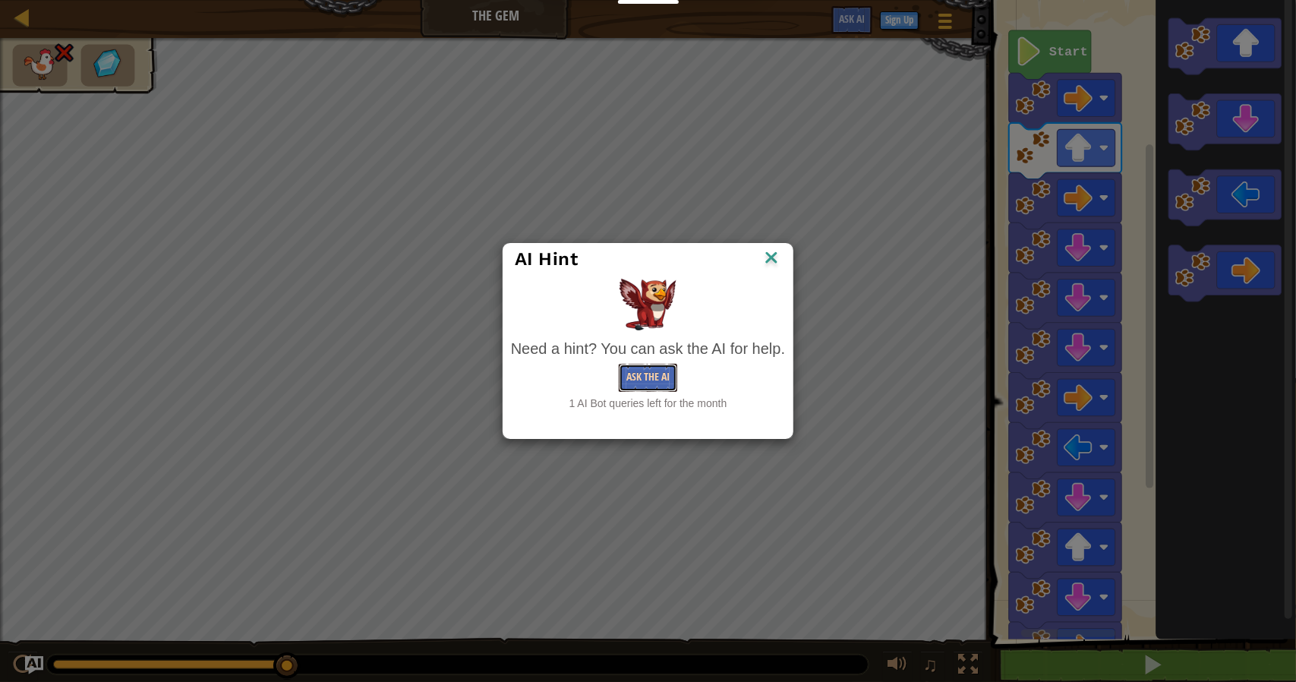
click at [663, 378] on button "Ask the AI" at bounding box center [648, 378] width 58 height 28
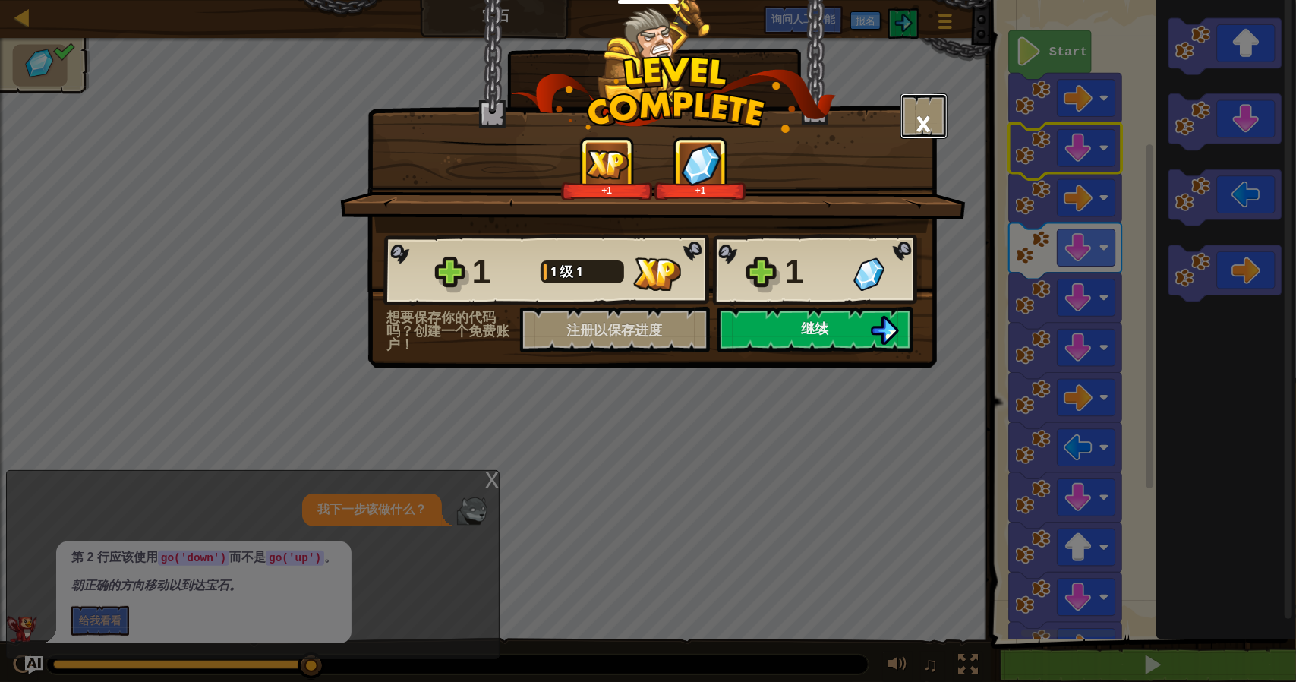
click at [922, 117] on font "×" at bounding box center [924, 123] width 17 height 52
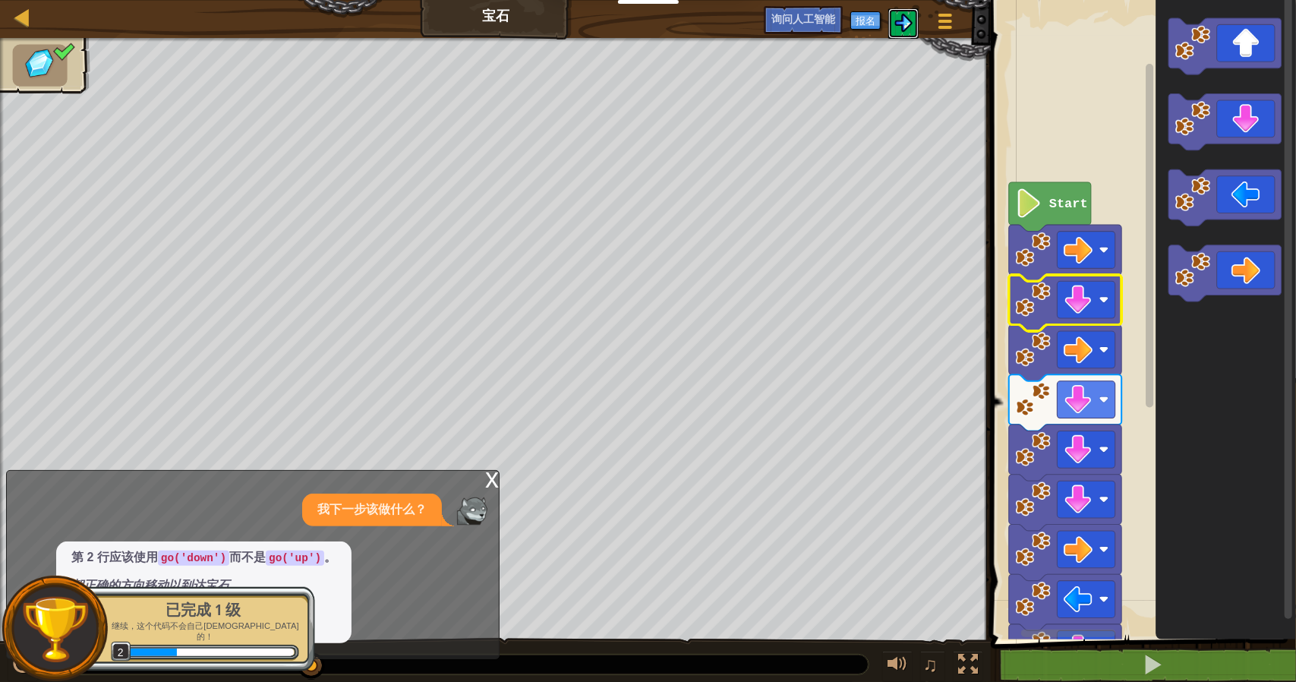
click at [902, 23] on img at bounding box center [903, 23] width 18 height 18
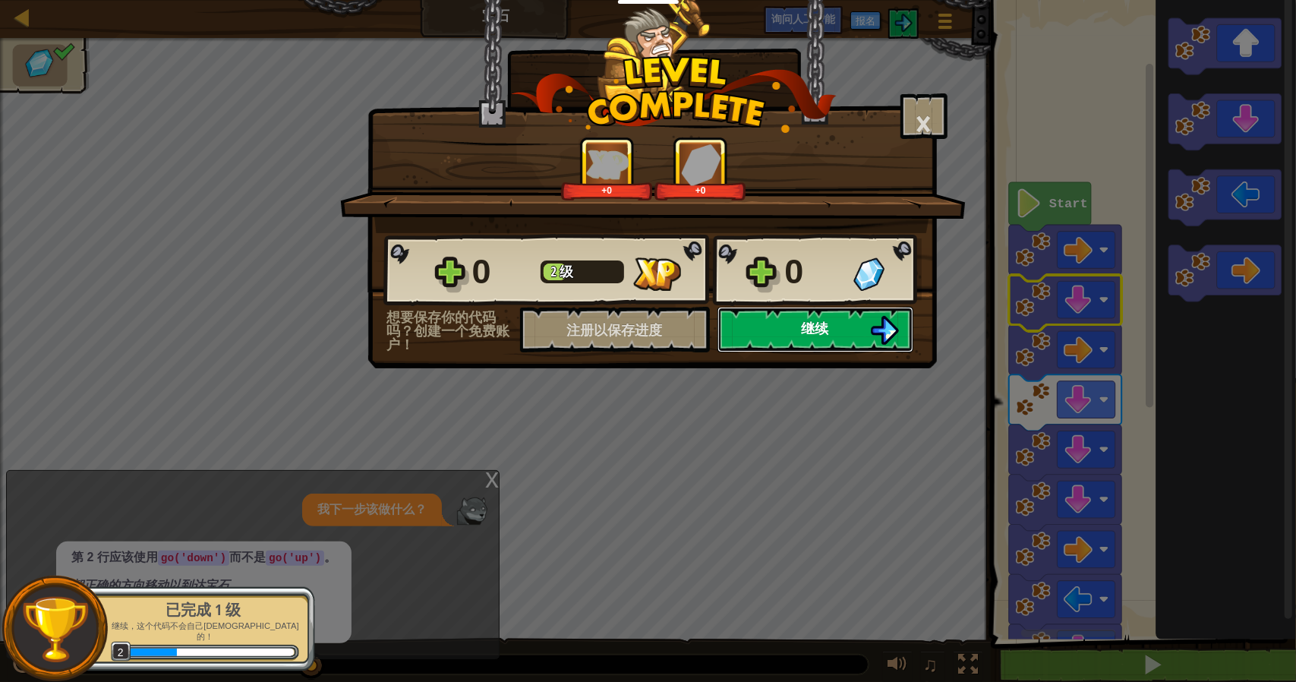
click at [823, 325] on font "继续" at bounding box center [815, 328] width 27 height 19
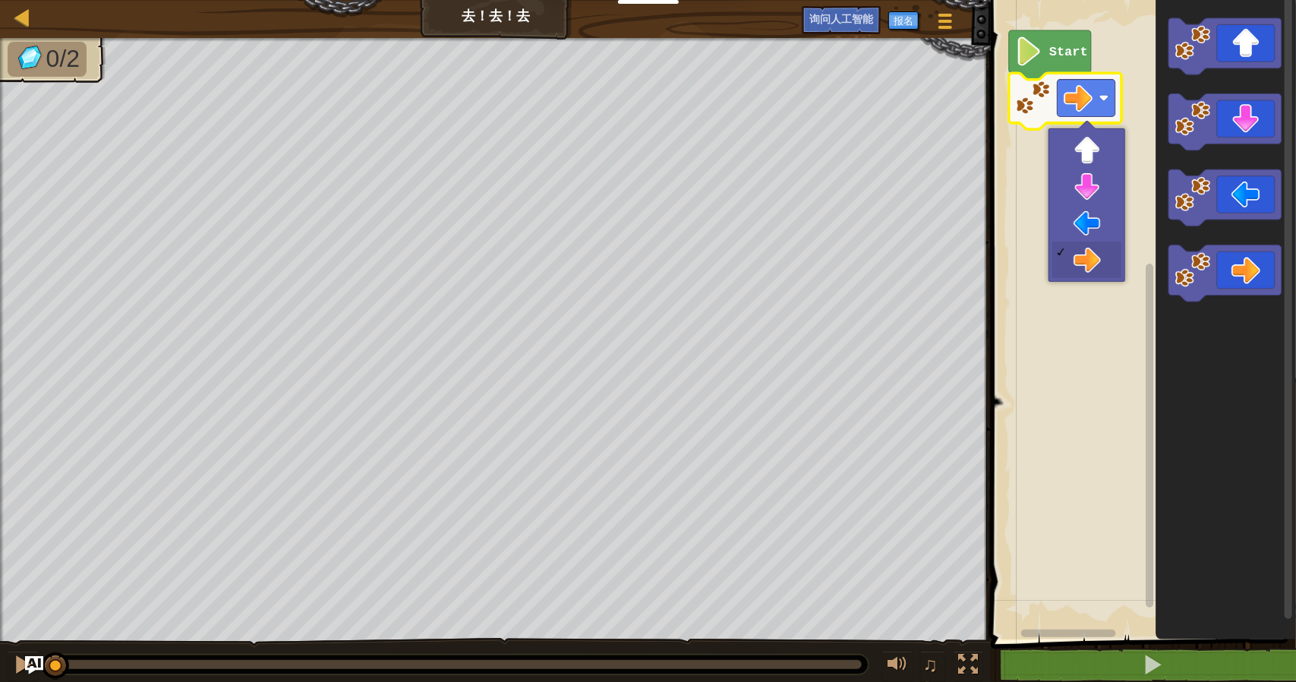
click at [1107, 99] on image "Blockly 工作区" at bounding box center [1104, 98] width 10 height 10
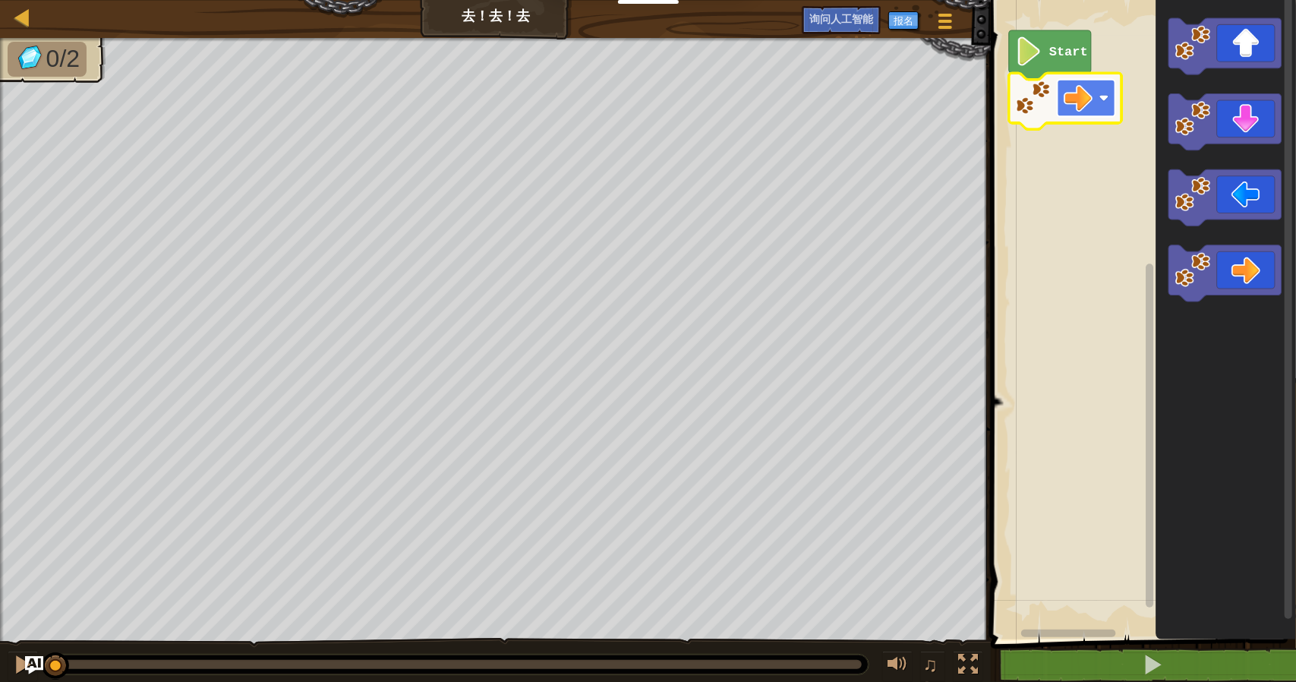
click at [1105, 106] on rect "Blockly 工作区" at bounding box center [1086, 98] width 58 height 37
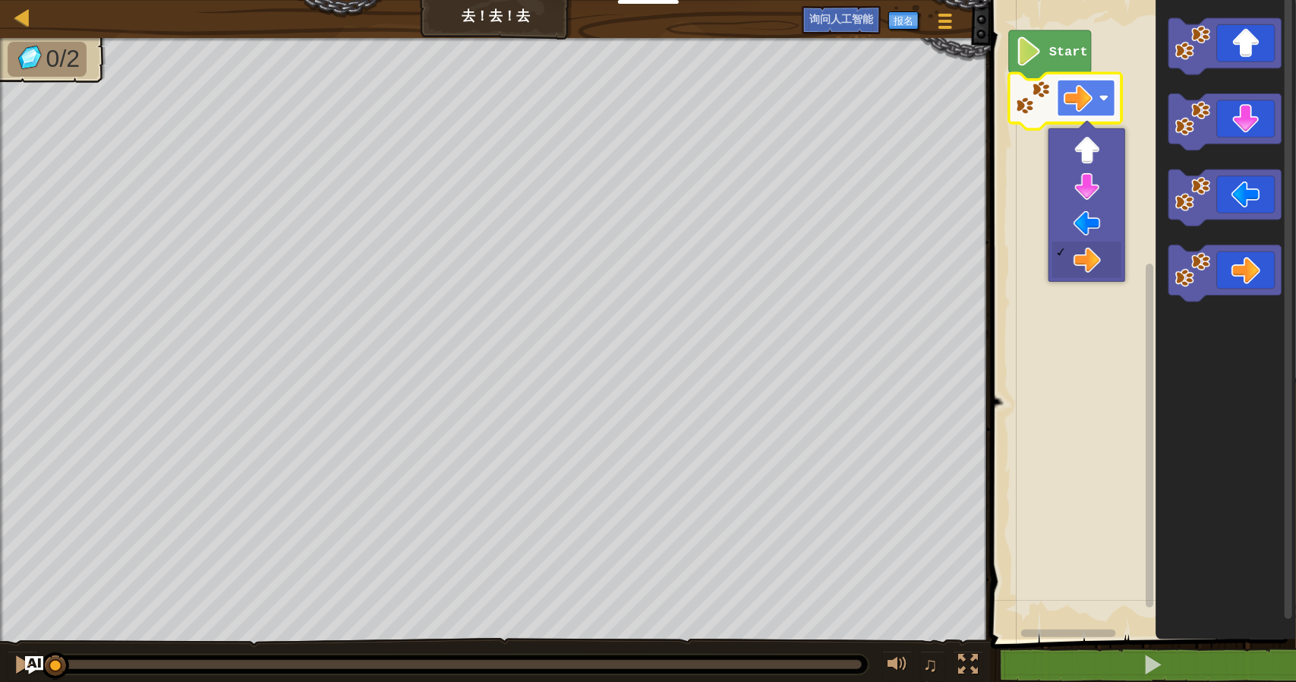
click at [1105, 106] on rect "Blockly 工作区" at bounding box center [1086, 98] width 58 height 37
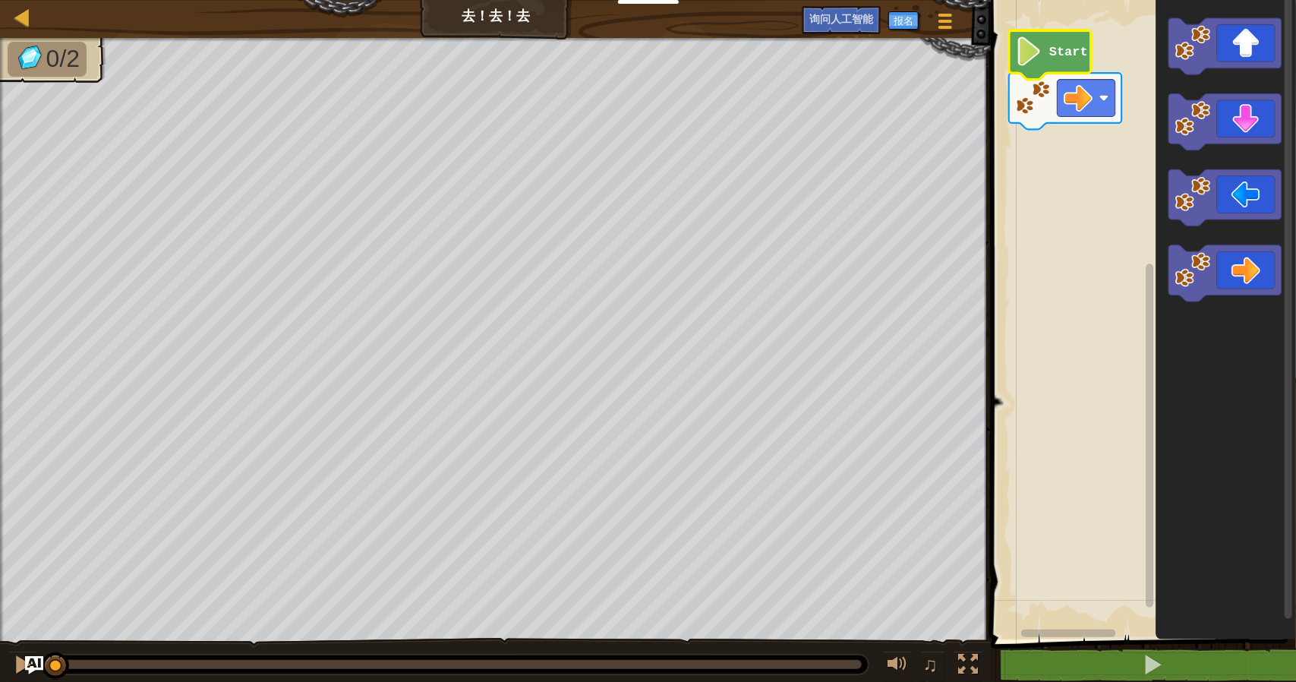
click at [1040, 56] on image "Blockly 工作区" at bounding box center [1029, 50] width 27 height 29
click at [1030, 58] on image "Blockly 工作区" at bounding box center [1029, 50] width 27 height 29
click at [1133, 223] on rect "Blockly 工作区" at bounding box center [1141, 315] width 310 height 647
click at [1237, 261] on icon "Blockly 工作区" at bounding box center [1225, 273] width 112 height 56
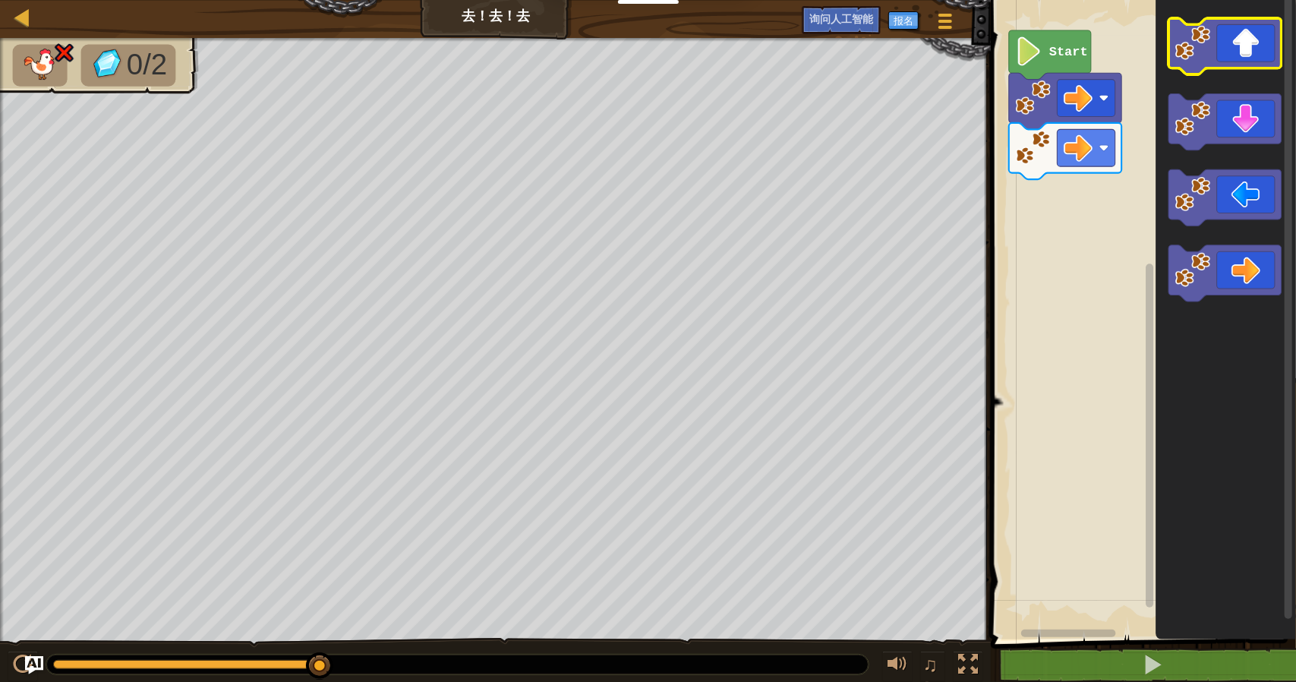
click at [1251, 58] on icon "Blockly 工作区" at bounding box center [1225, 46] width 112 height 56
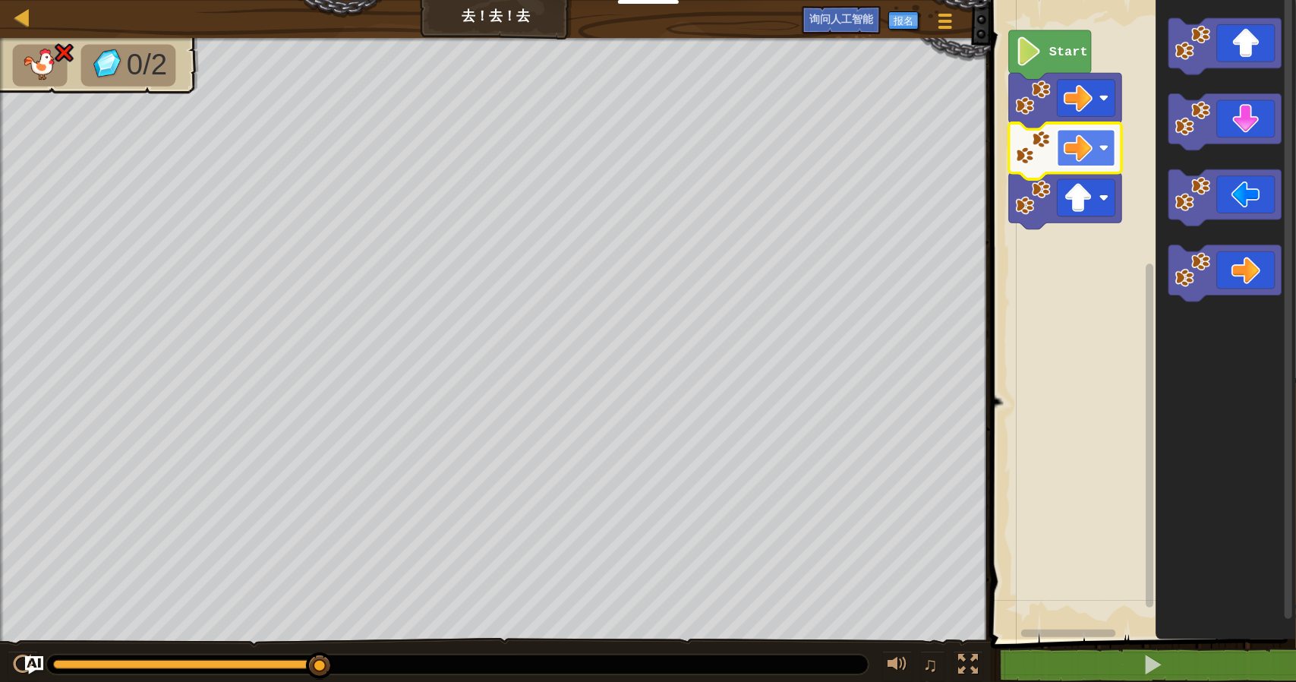
click at [1089, 153] on image "Blockly 工作区" at bounding box center [1078, 148] width 29 height 29
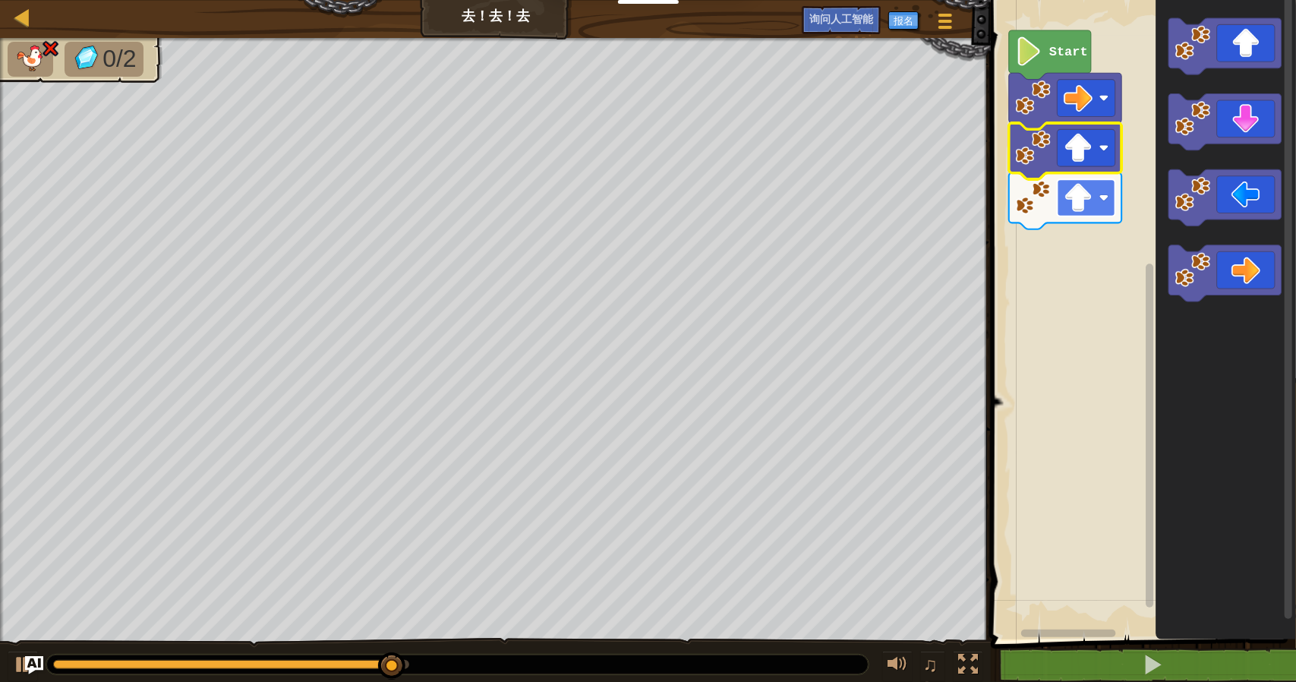
click at [1085, 201] on image "Blockly 工作区" at bounding box center [1078, 197] width 29 height 29
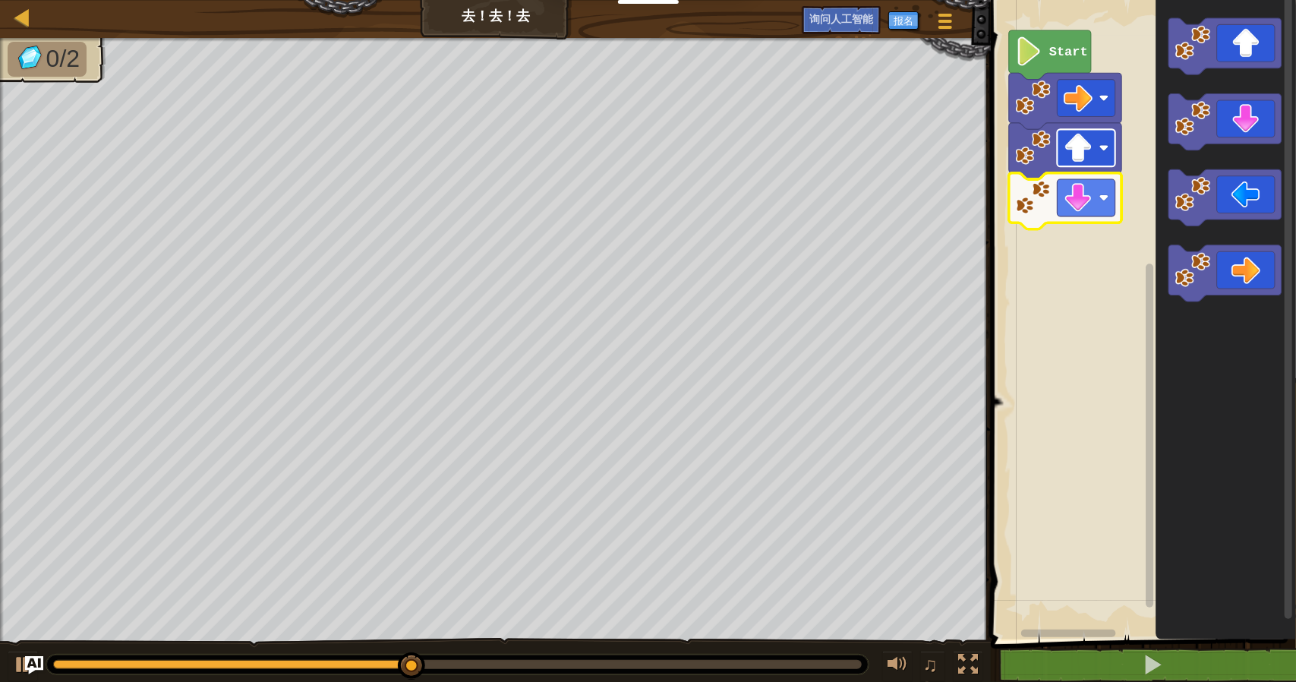
click at [1111, 154] on rect "Blockly 工作区" at bounding box center [1086, 147] width 58 height 37
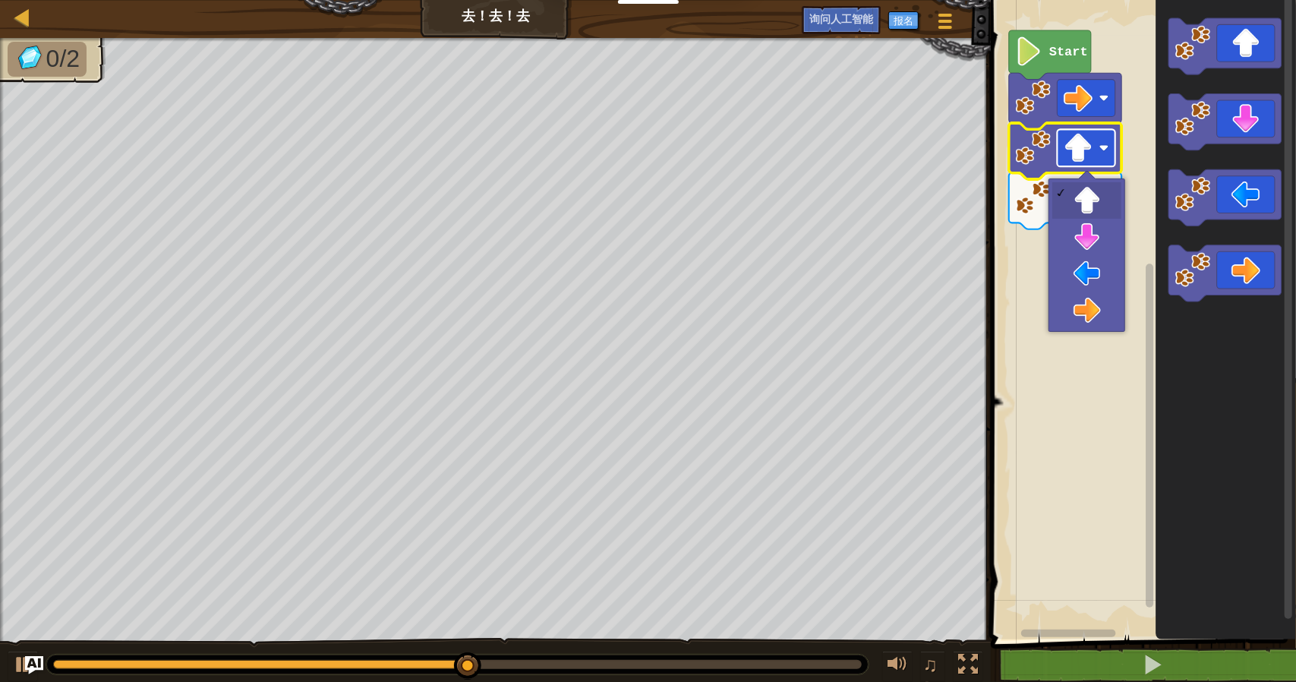
click at [1111, 154] on rect "Blockly 工作区" at bounding box center [1086, 147] width 58 height 37
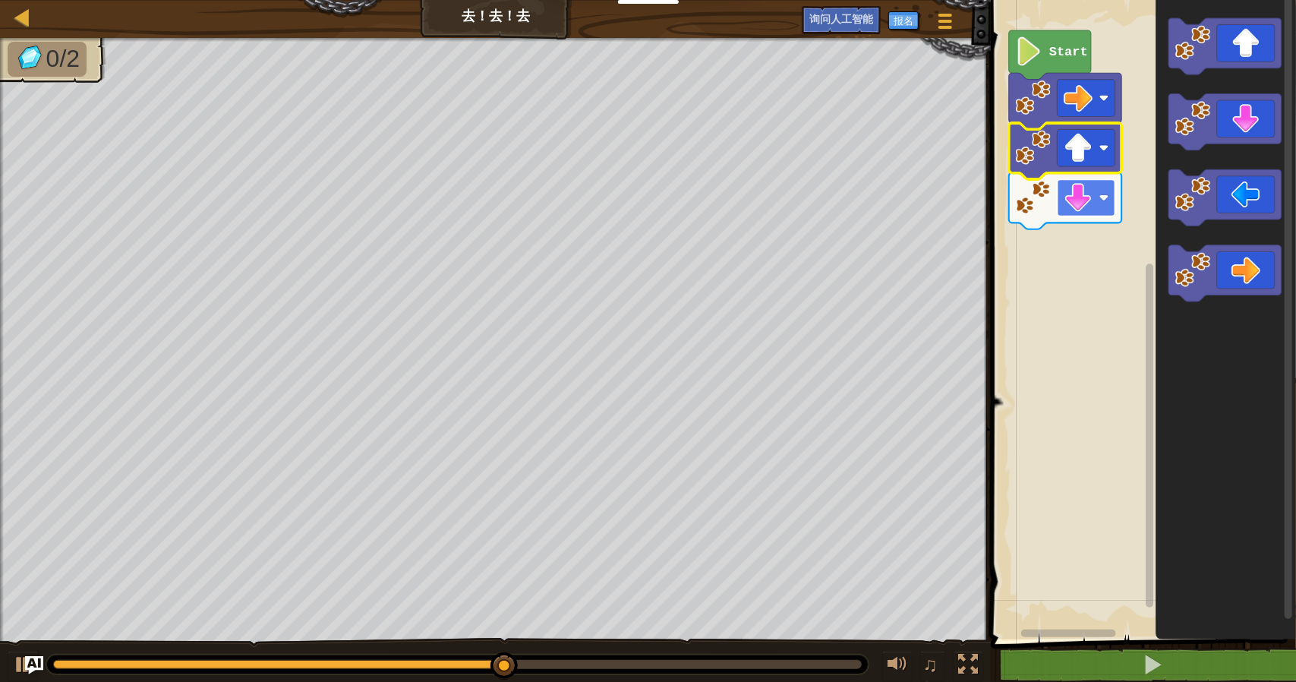
click at [1105, 181] on rect "Blockly 工作区" at bounding box center [1086, 197] width 58 height 37
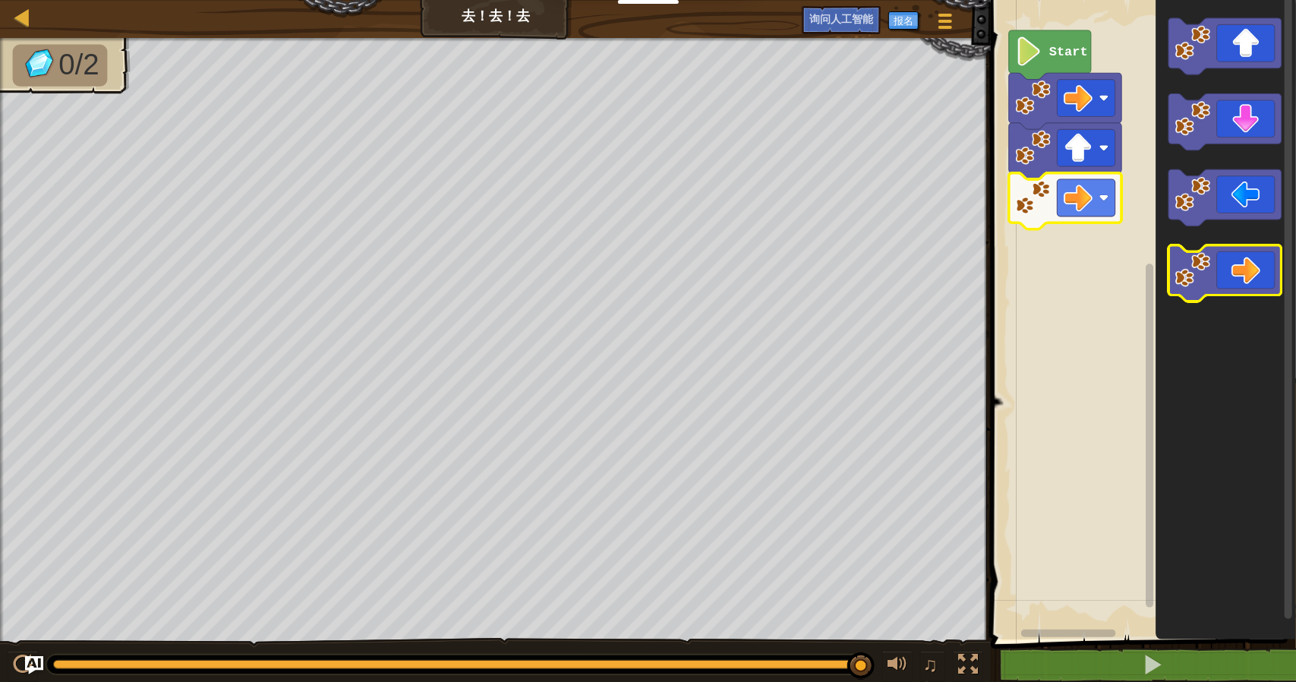
click at [1245, 279] on icon "Blockly 工作区" at bounding box center [1225, 273] width 112 height 56
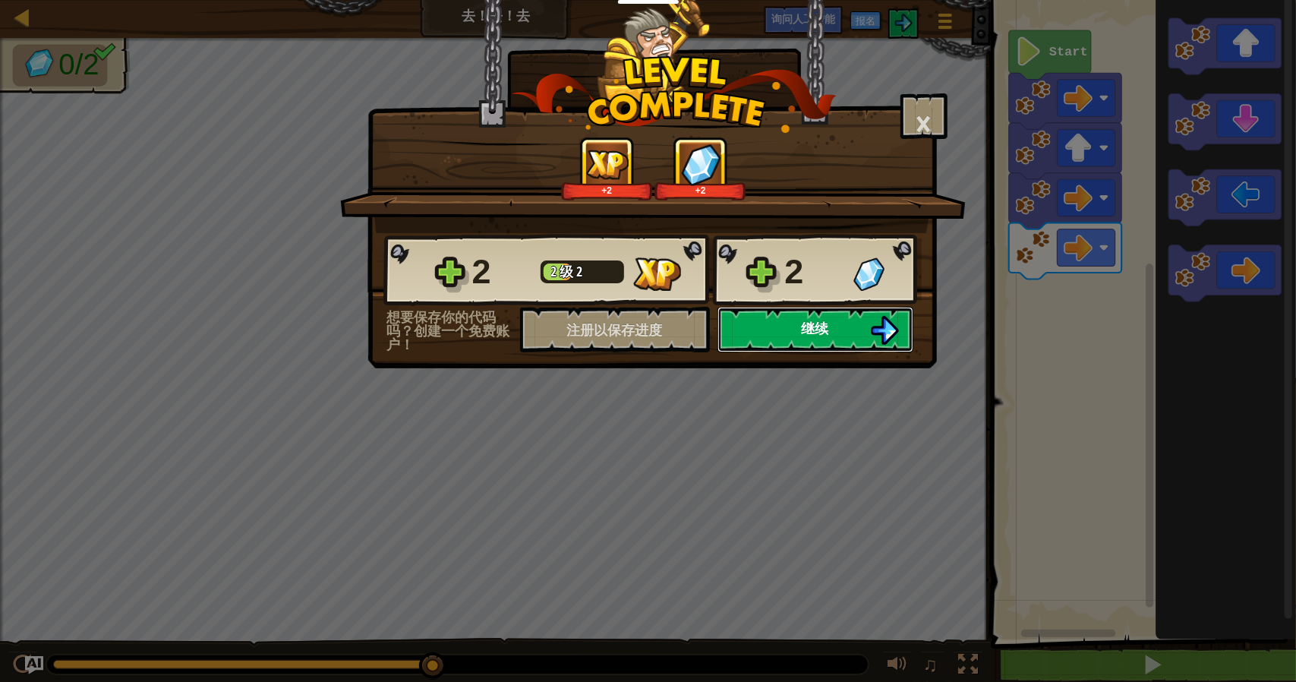
click at [865, 332] on button "继续" at bounding box center [815, 330] width 196 height 46
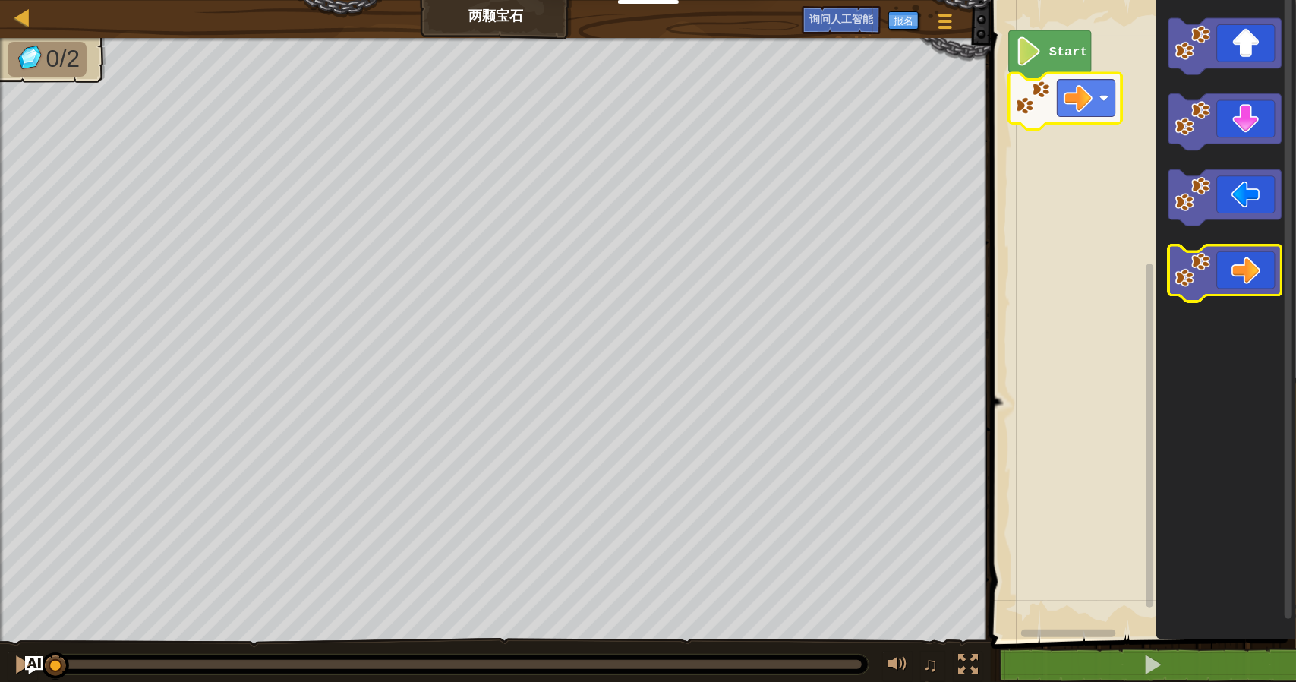
click at [1246, 274] on icon "Blockly 工作区" at bounding box center [1225, 273] width 112 height 56
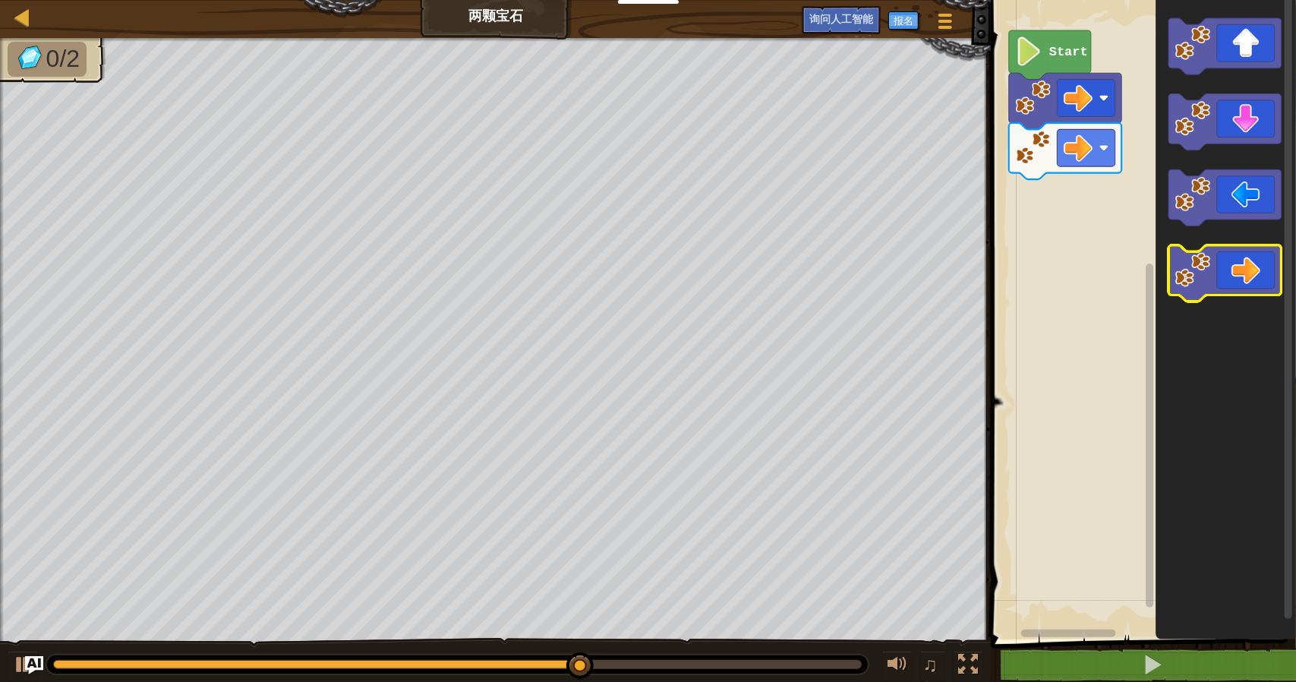
click at [1256, 285] on icon "Blockly 工作区" at bounding box center [1225, 273] width 112 height 56
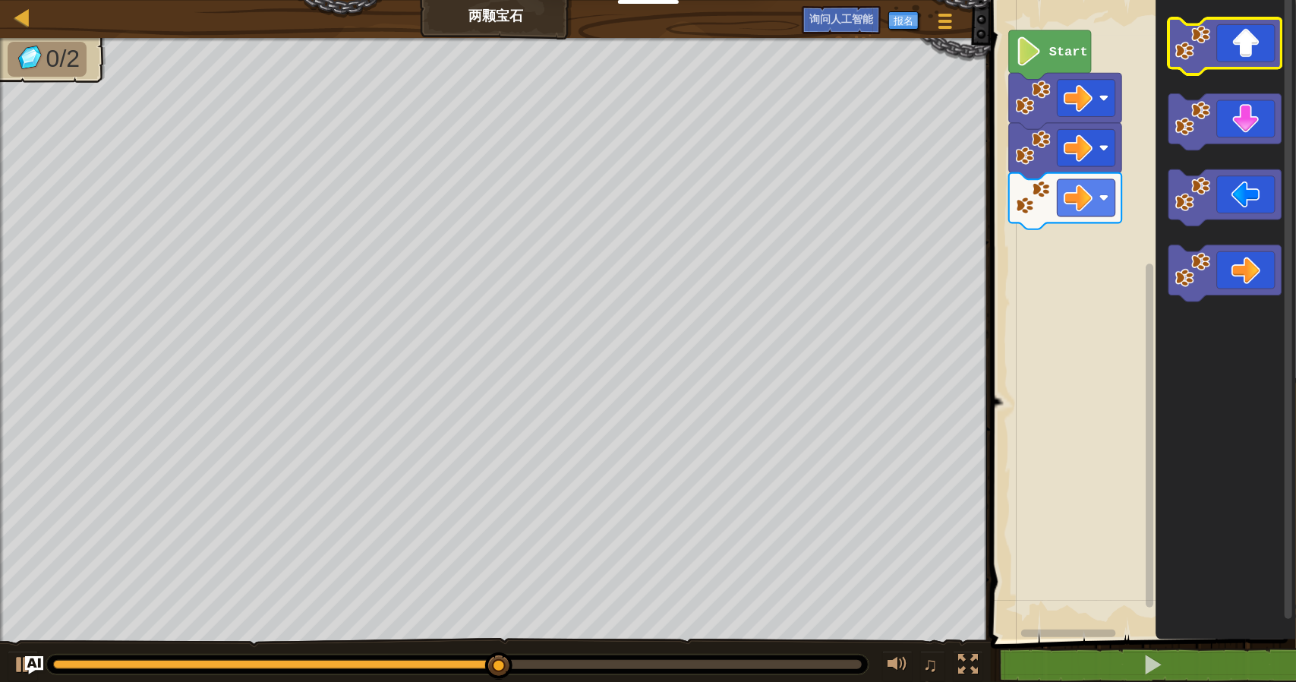
click at [1253, 57] on icon "Blockly 工作区" at bounding box center [1225, 46] width 112 height 56
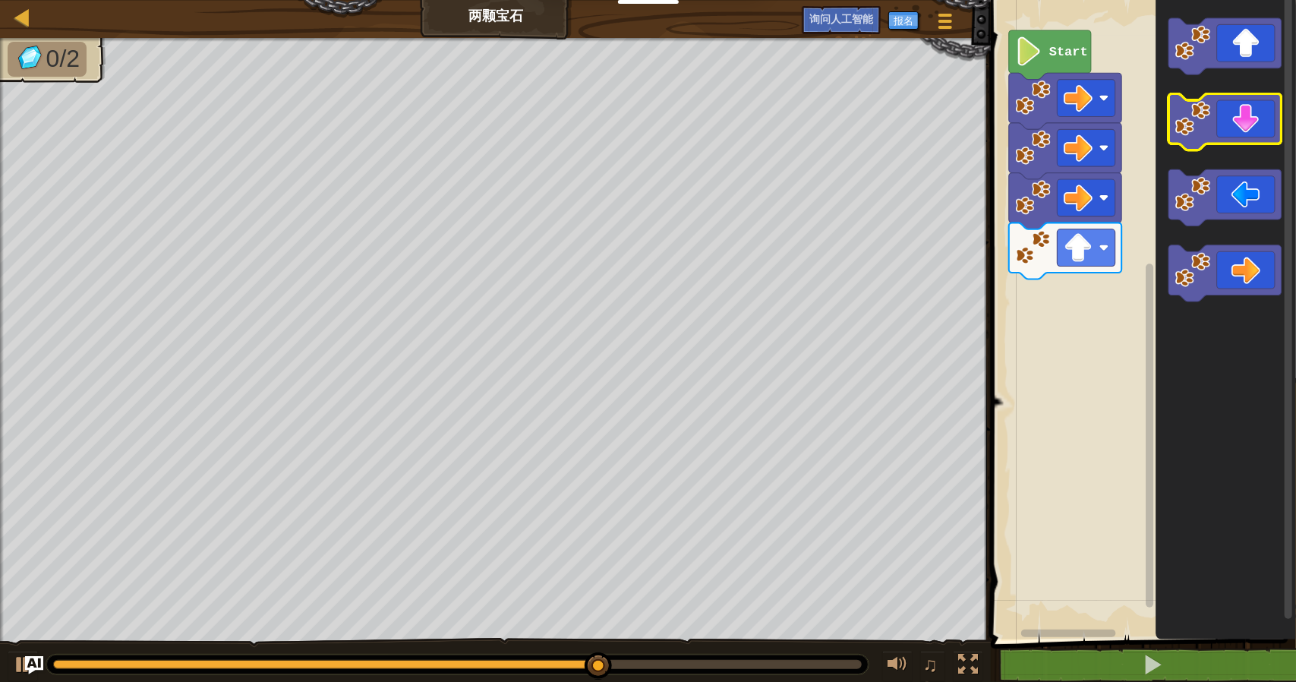
click at [1259, 133] on icon "Blockly 工作区" at bounding box center [1225, 122] width 112 height 56
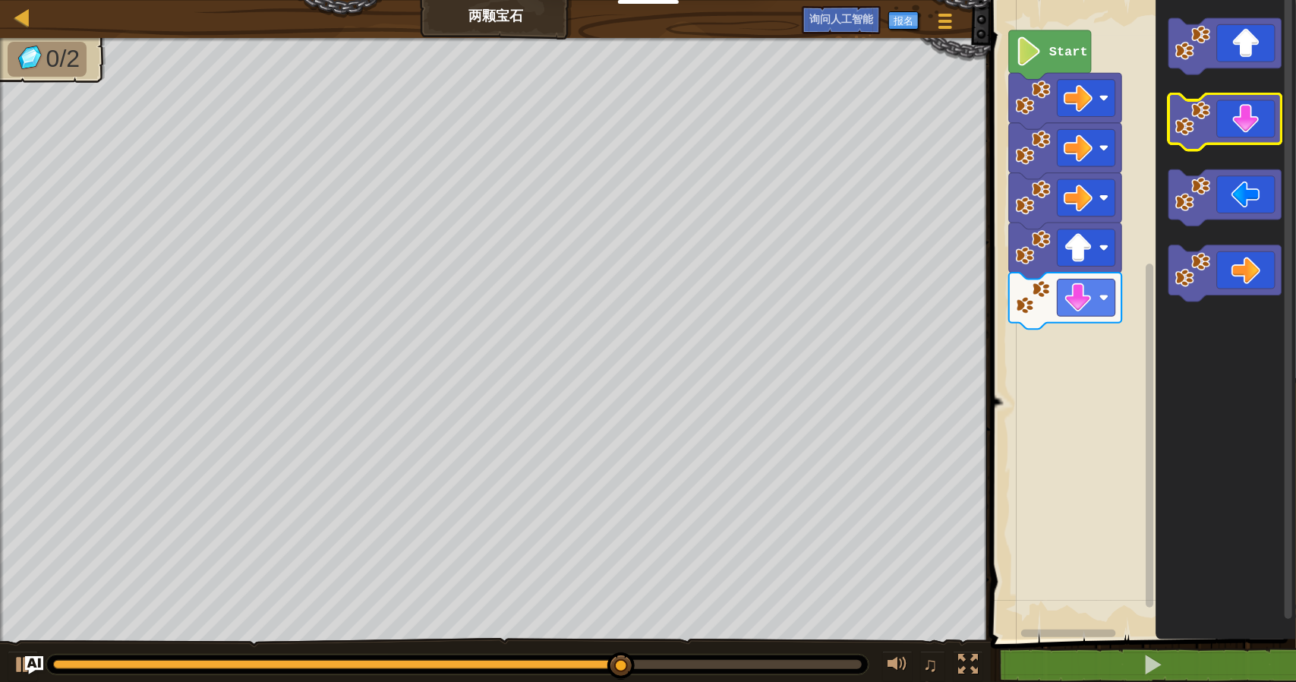
click at [1259, 133] on icon "Blockly 工作区" at bounding box center [1225, 122] width 112 height 56
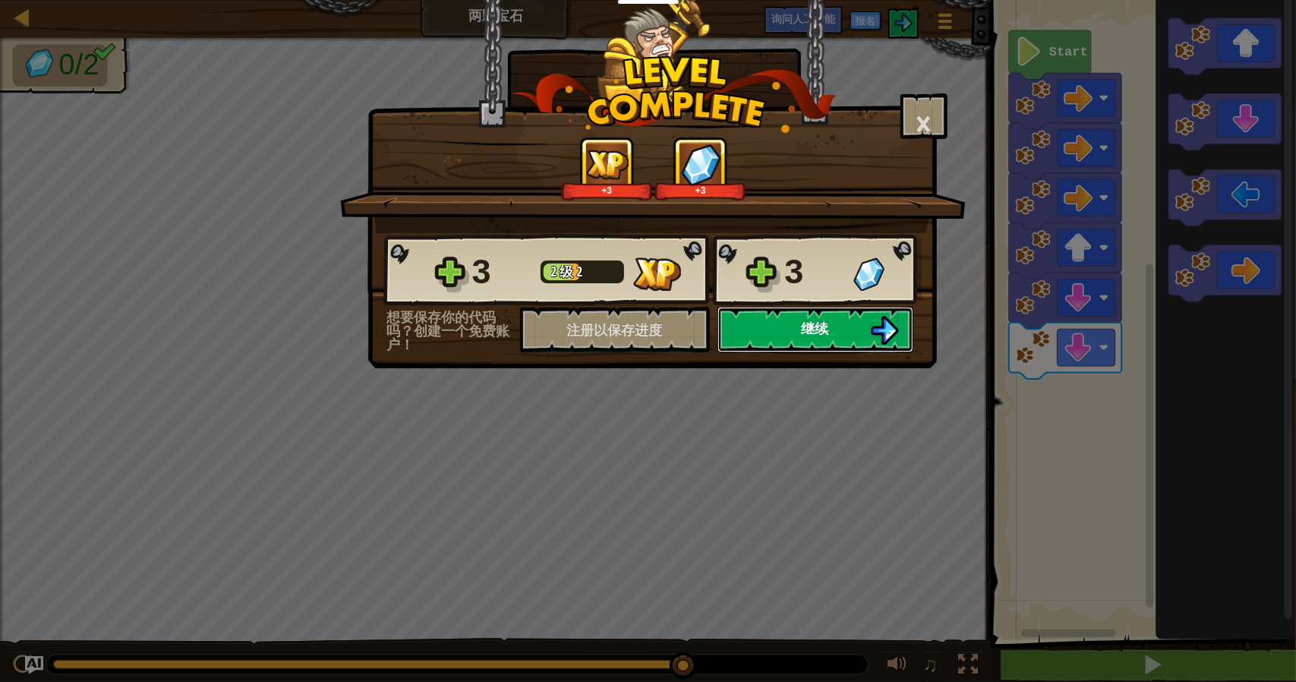
click at [858, 321] on button "继续" at bounding box center [815, 330] width 196 height 46
